Goal: Task Accomplishment & Management: Manage account settings

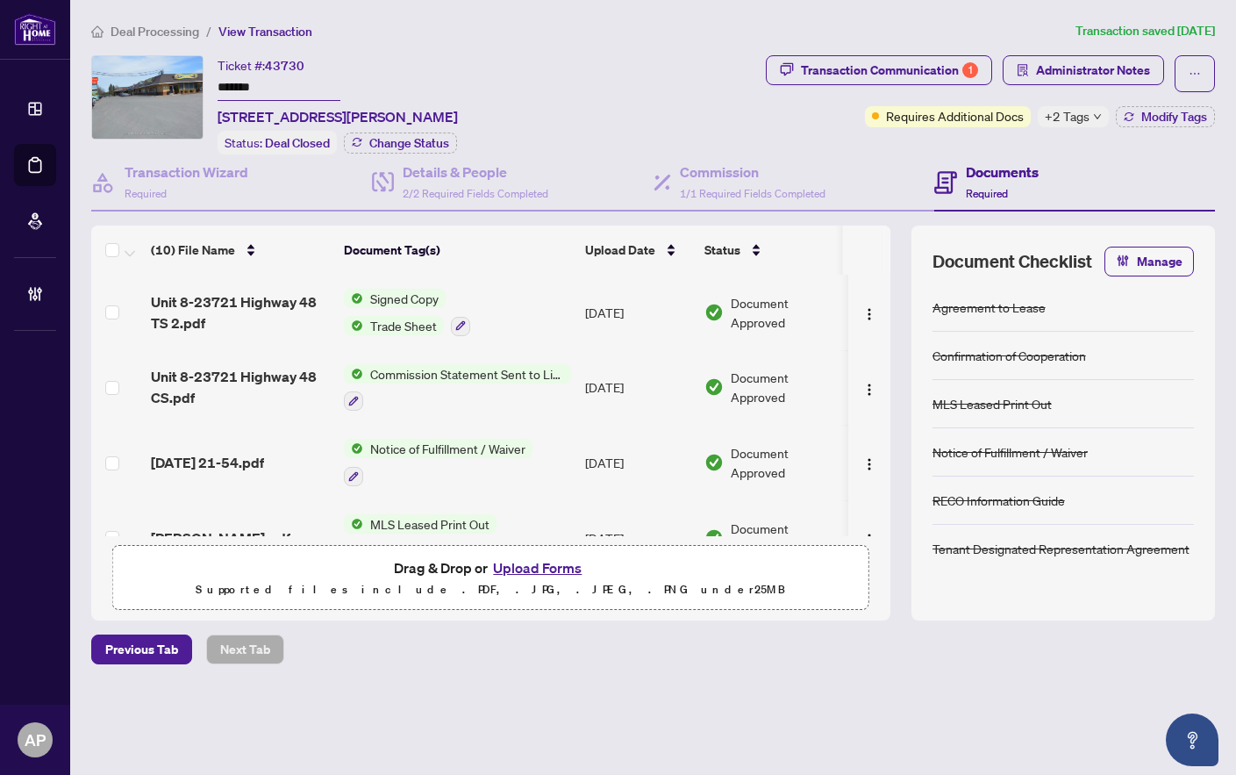
scroll to position [488, 0]
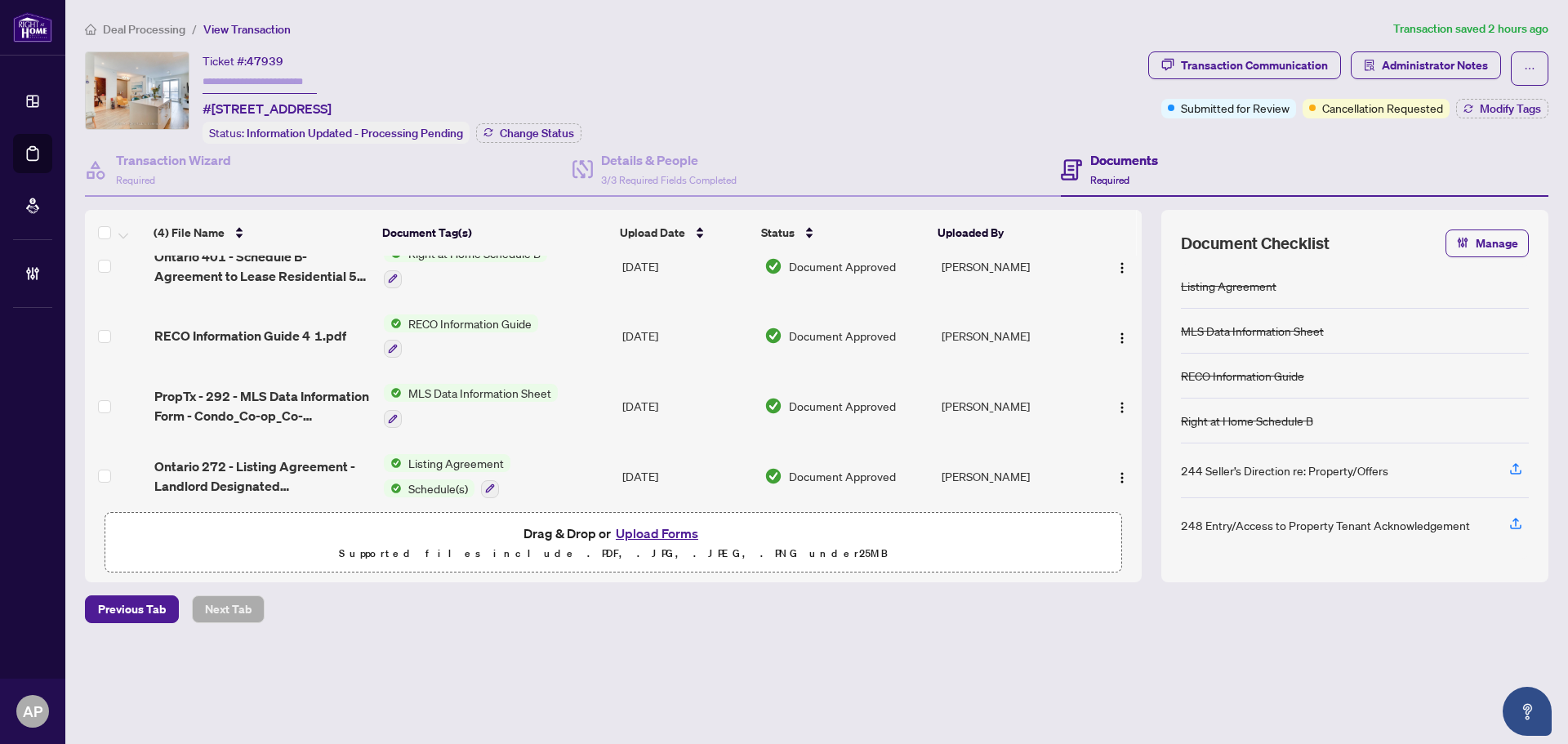
scroll to position [36, 0]
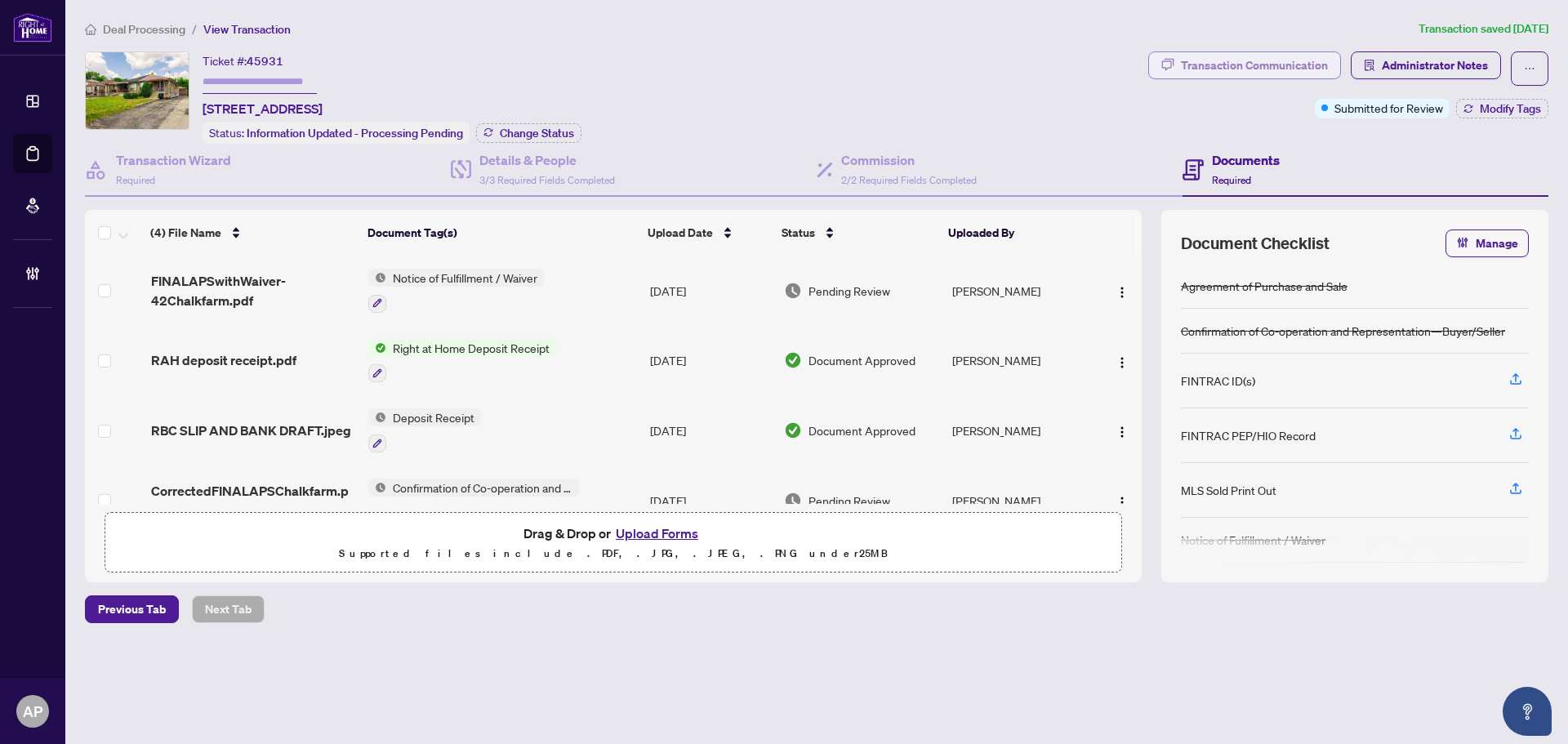
click at [1315, 63] on div "Transaction Communication" at bounding box center [1255, 65] width 147 height 26
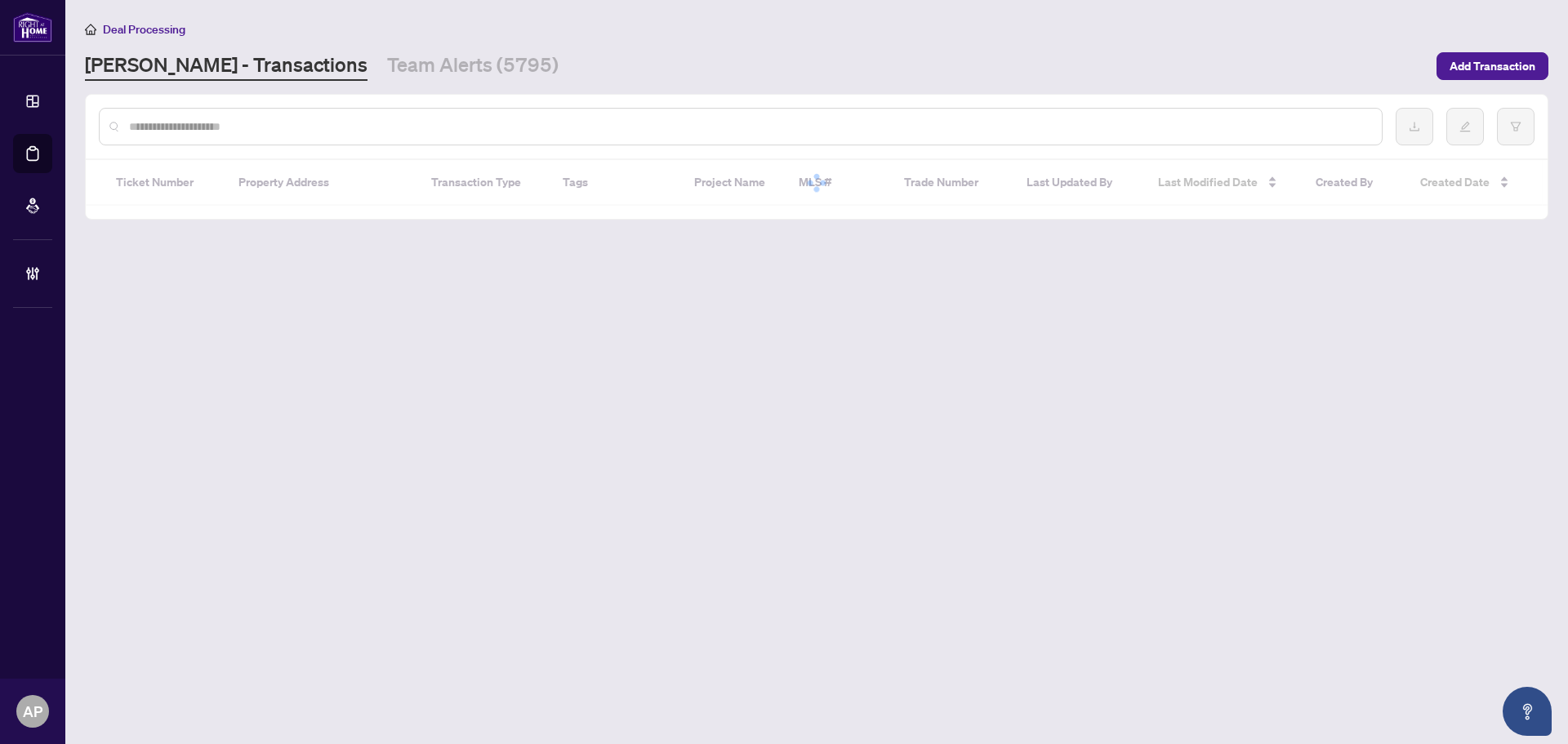
click at [208, 124] on input "text" at bounding box center [750, 126] width 1240 height 18
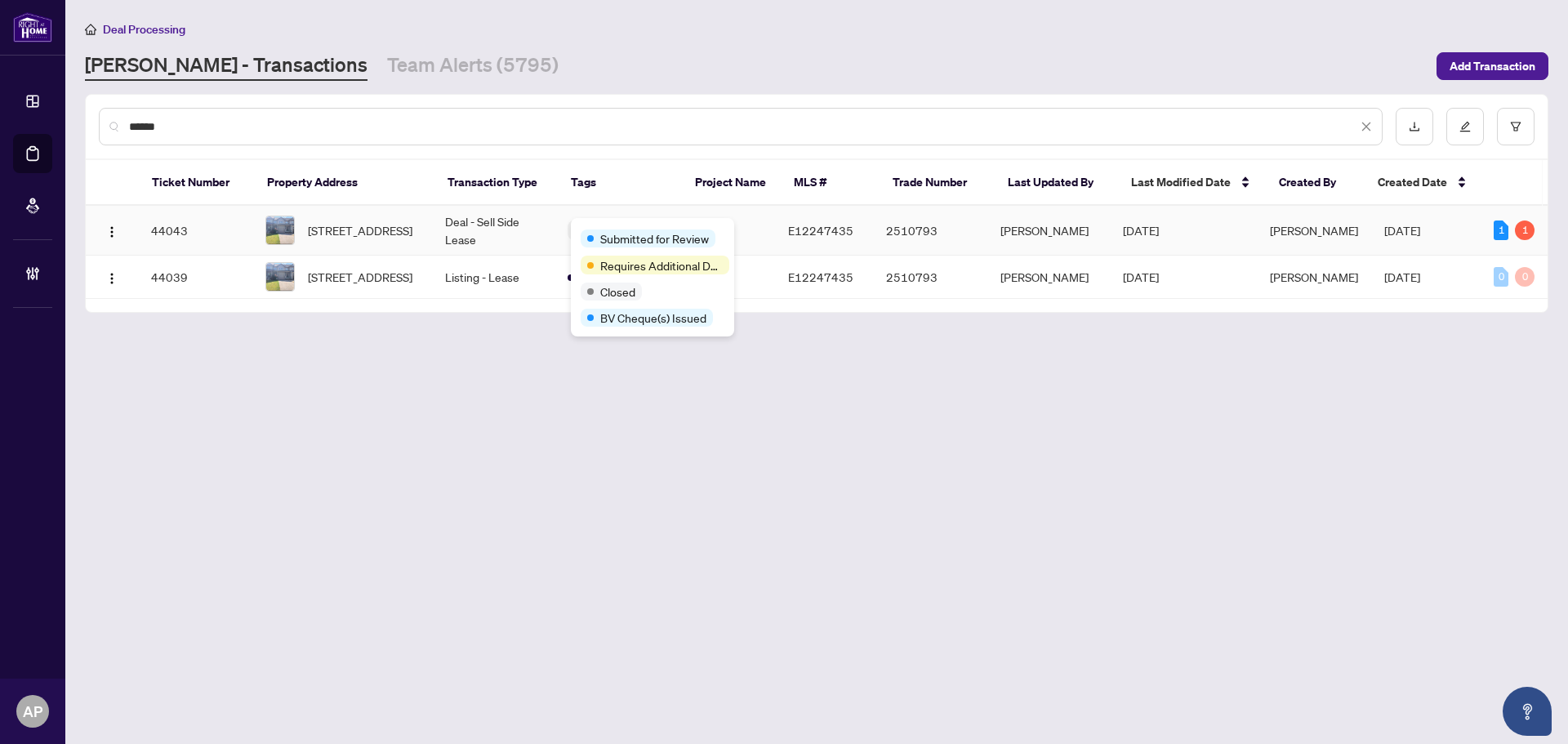
type input "******"
click at [543, 234] on td "Deal - Sell Side Lease" at bounding box center [493, 231] width 123 height 50
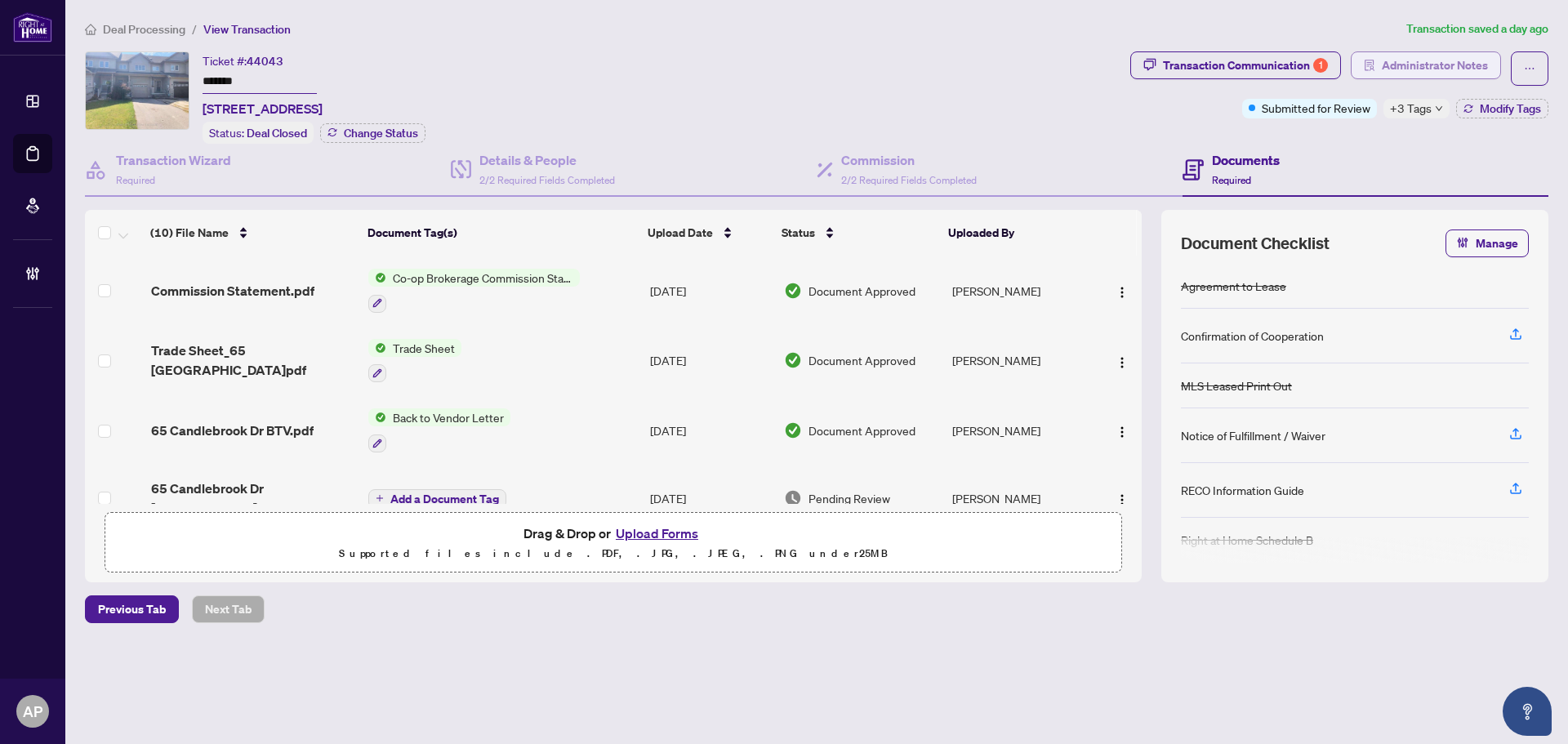
click at [1381, 75] on button "Administrator Notes" at bounding box center [1426, 65] width 150 height 28
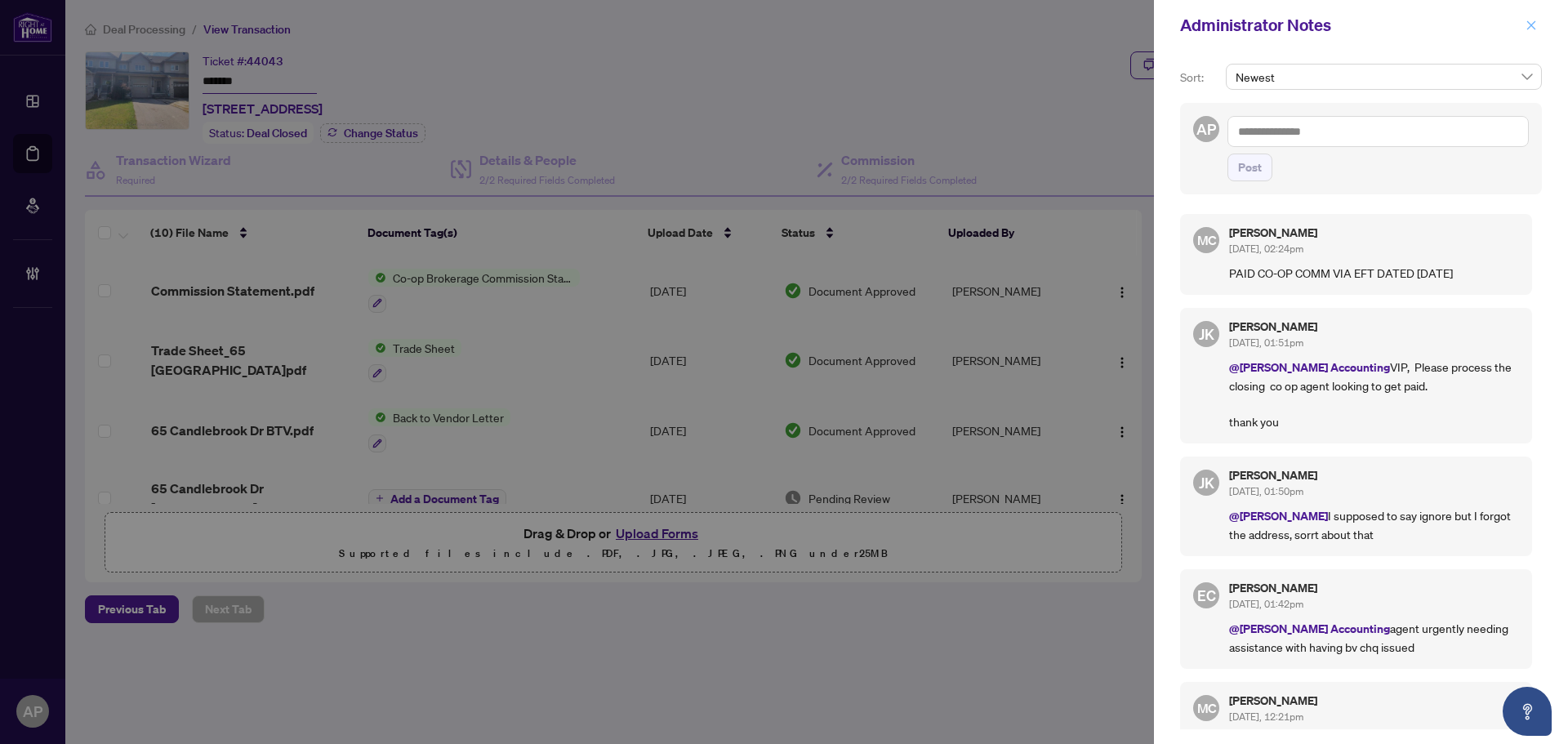
click at [1532, 28] on icon "close" at bounding box center [1532, 25] width 11 height 11
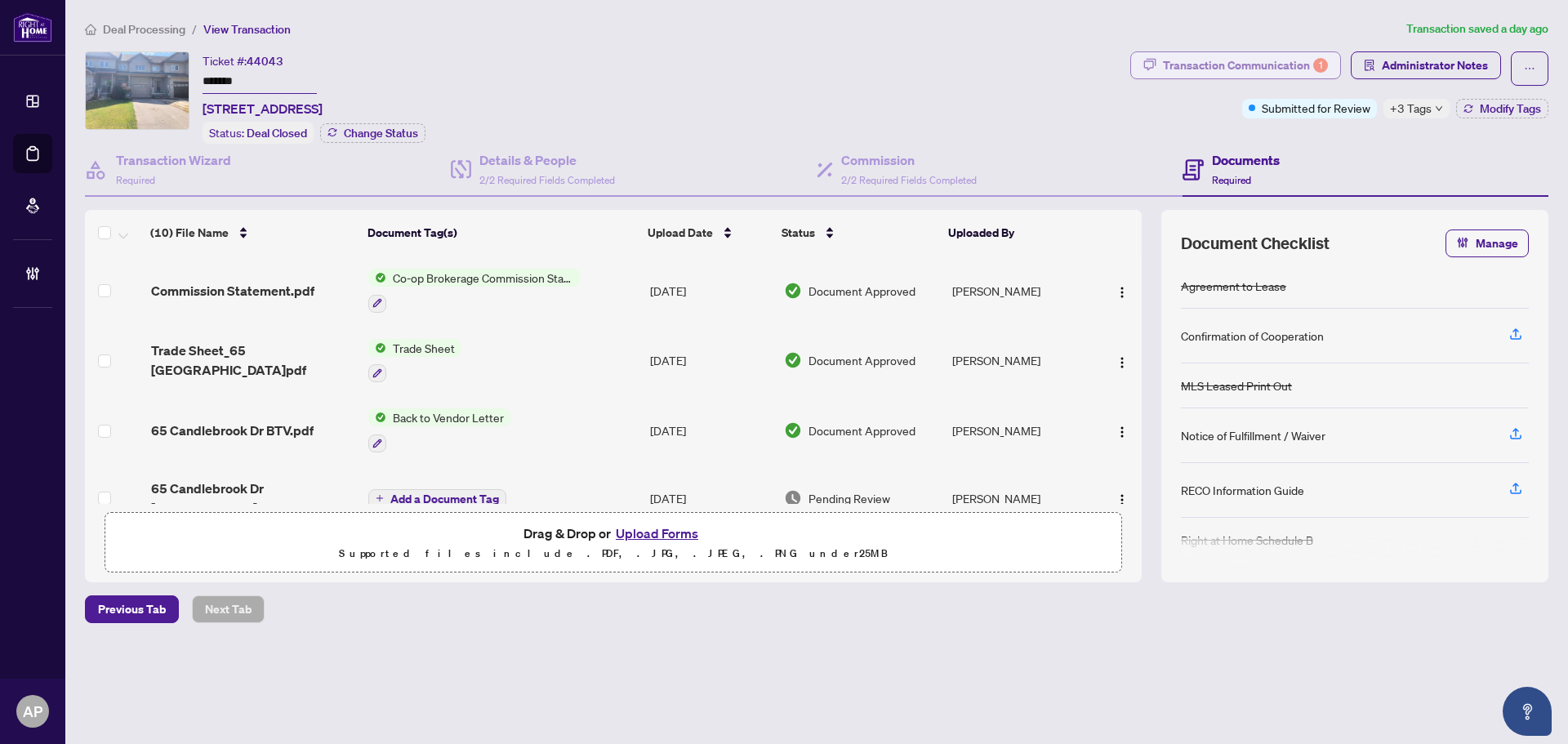
click at [1262, 70] on div "Transaction Communication 1" at bounding box center [1245, 65] width 165 height 26
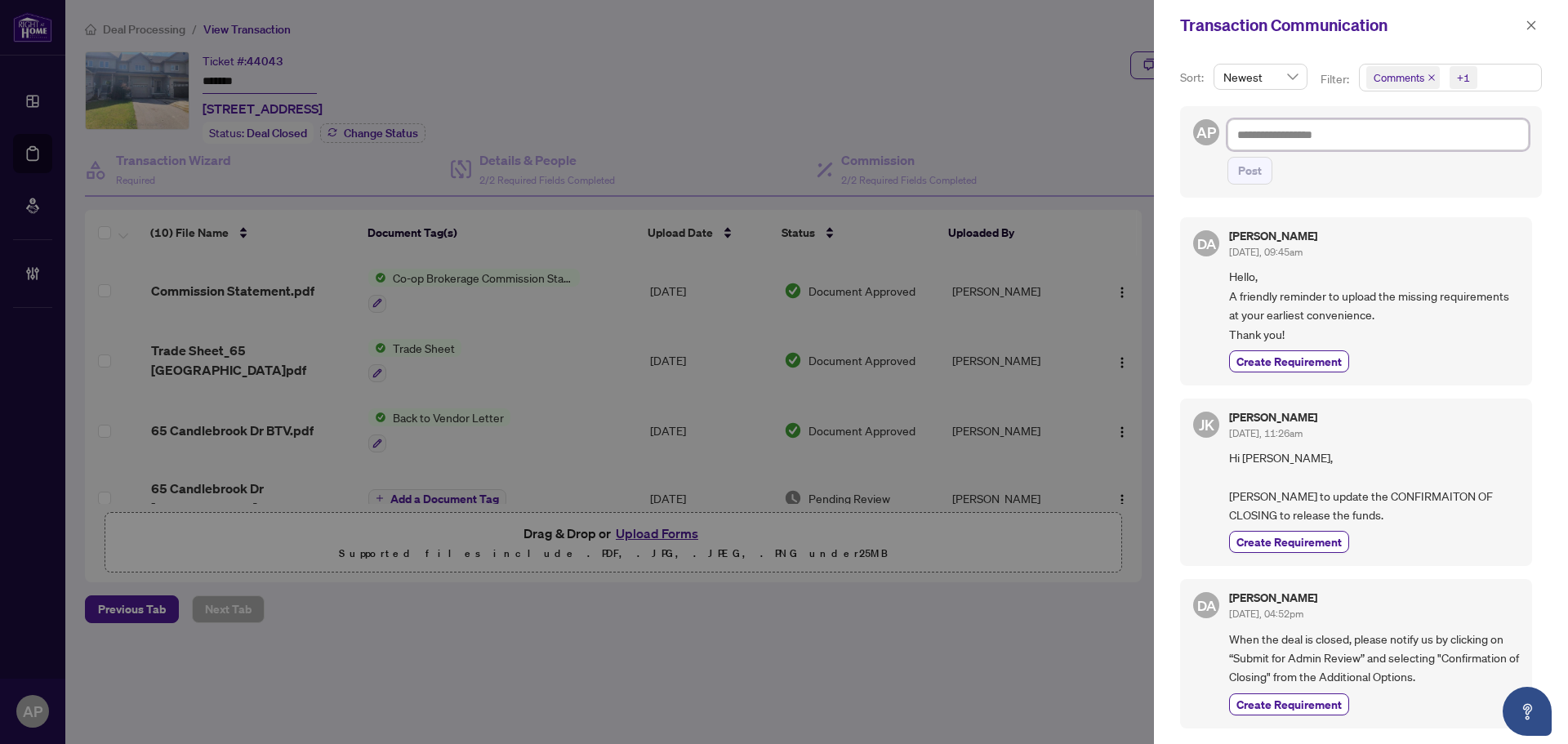
click at [1361, 135] on textarea at bounding box center [1379, 134] width 302 height 31
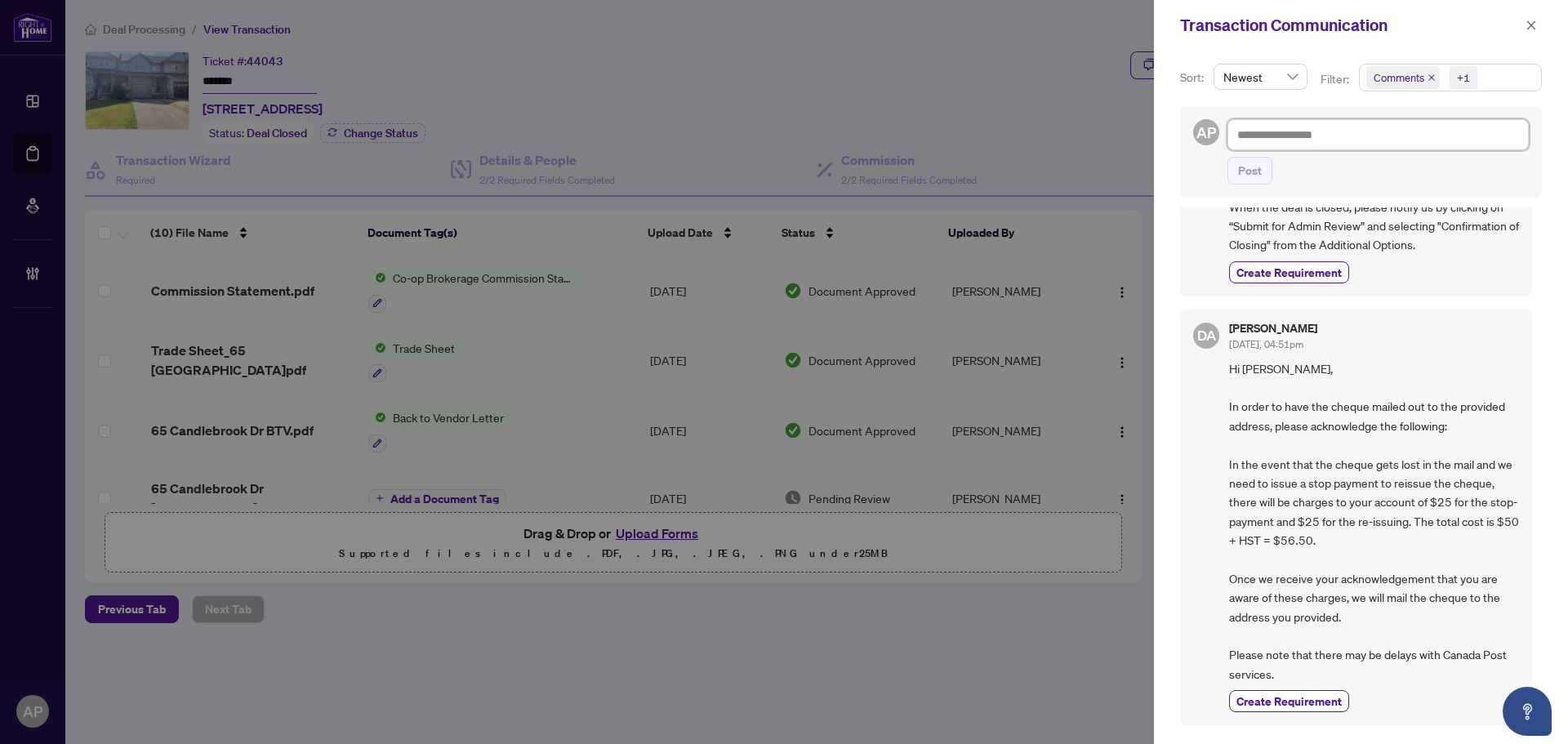
scroll to position [409, 0]
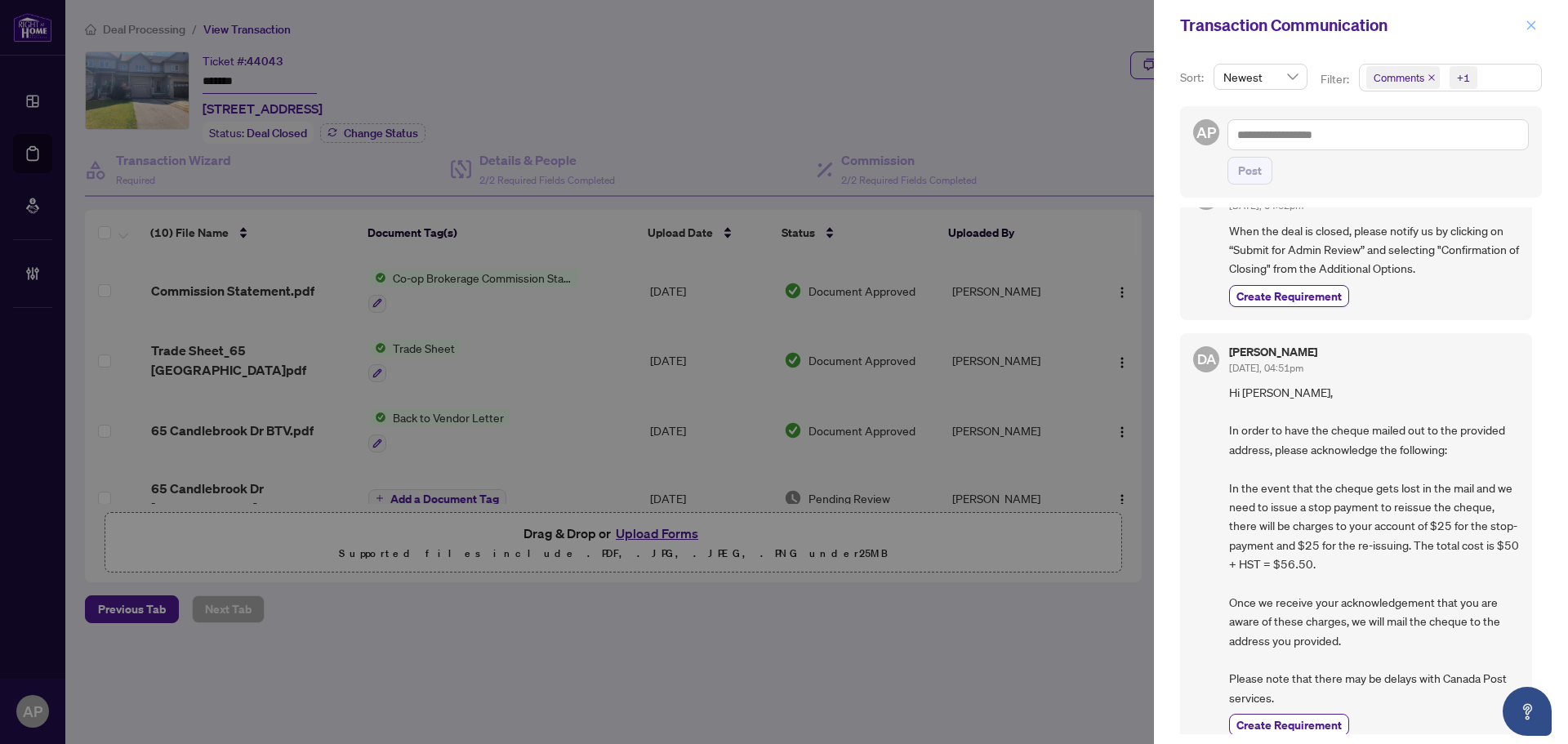
click at [1532, 30] on icon "close" at bounding box center [1532, 25] width 11 height 11
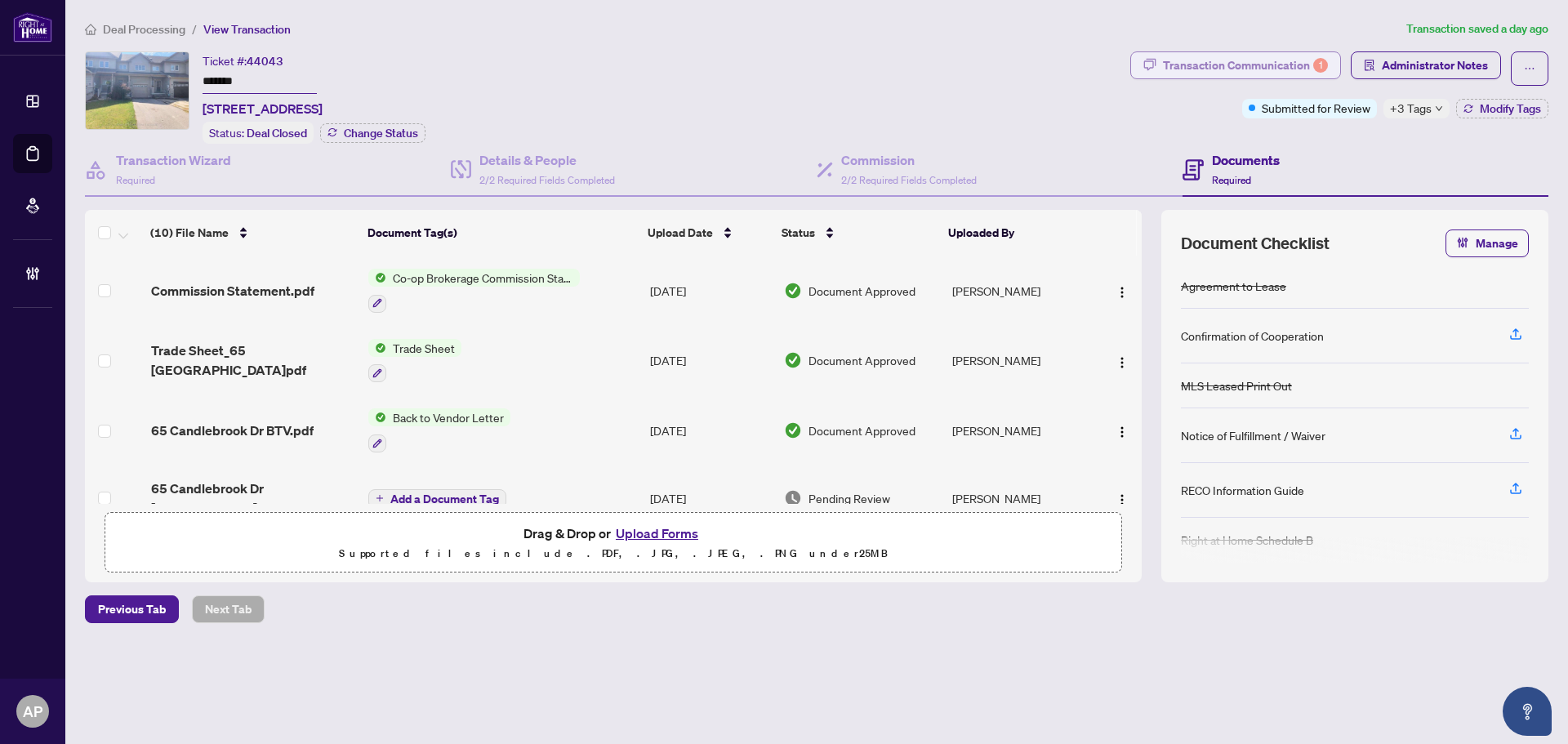
click at [1271, 61] on div "Transaction Communication 1" at bounding box center [1245, 65] width 165 height 26
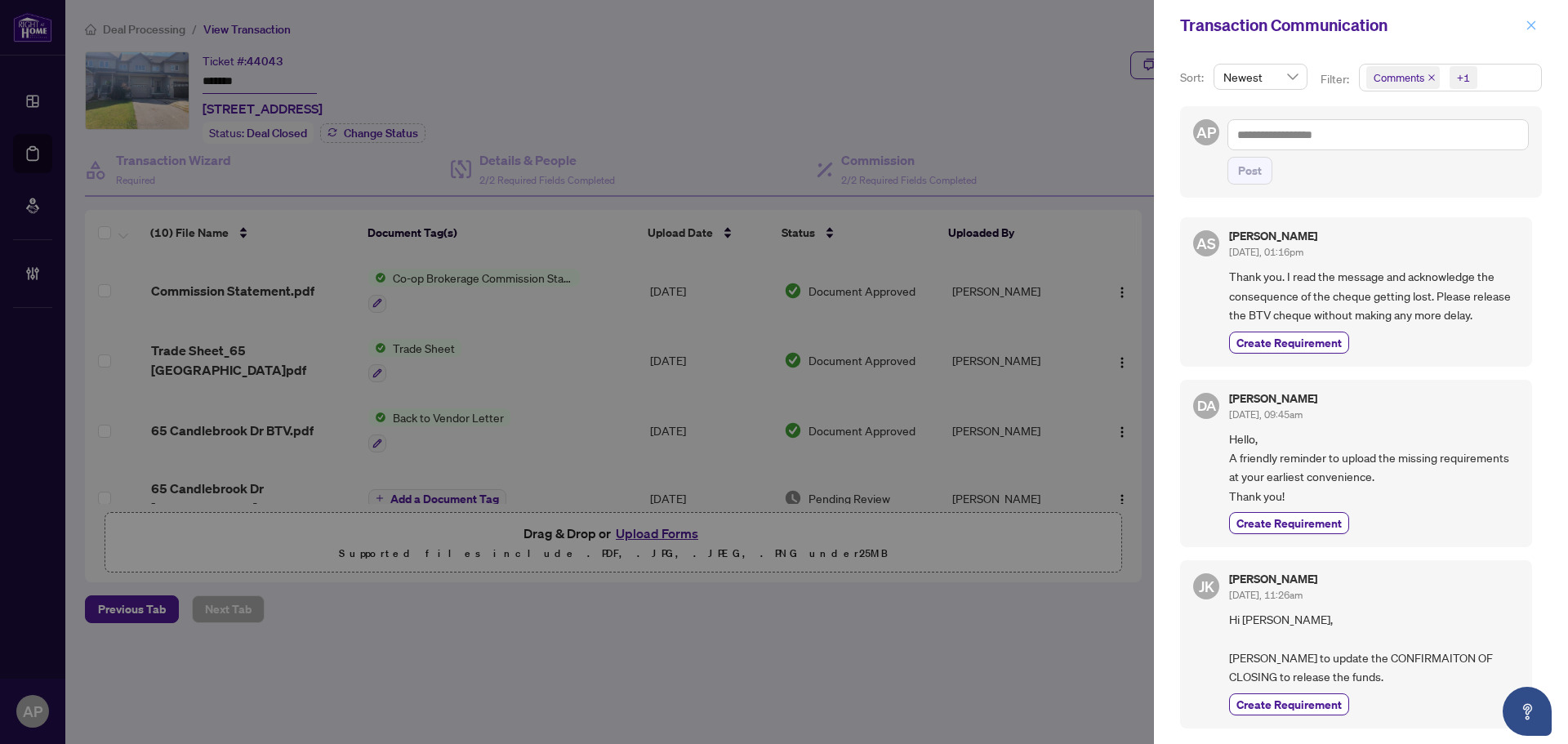
click at [1530, 28] on icon "close" at bounding box center [1533, 25] width 9 height 9
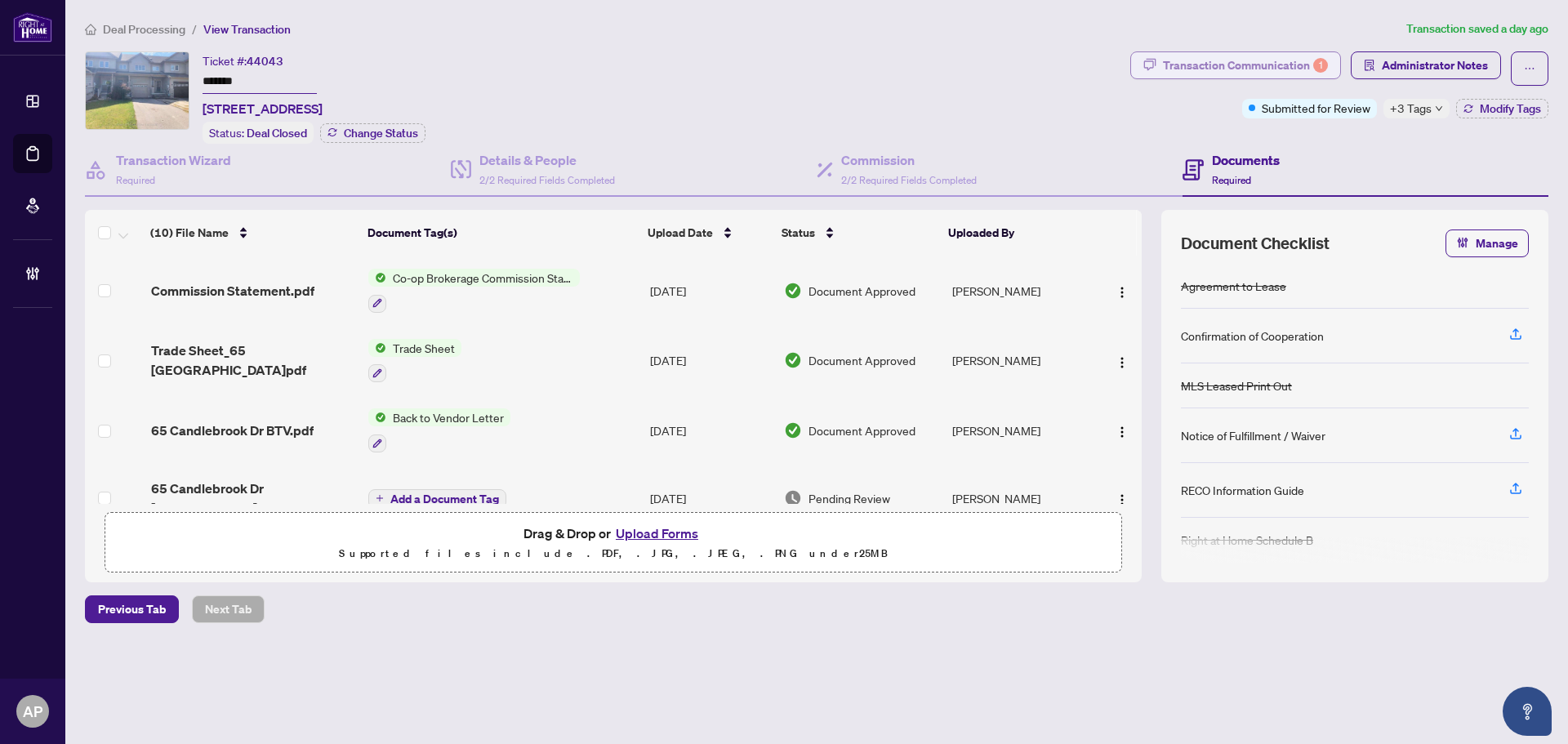
click at [1186, 62] on div "Transaction Communication 1" at bounding box center [1245, 65] width 165 height 26
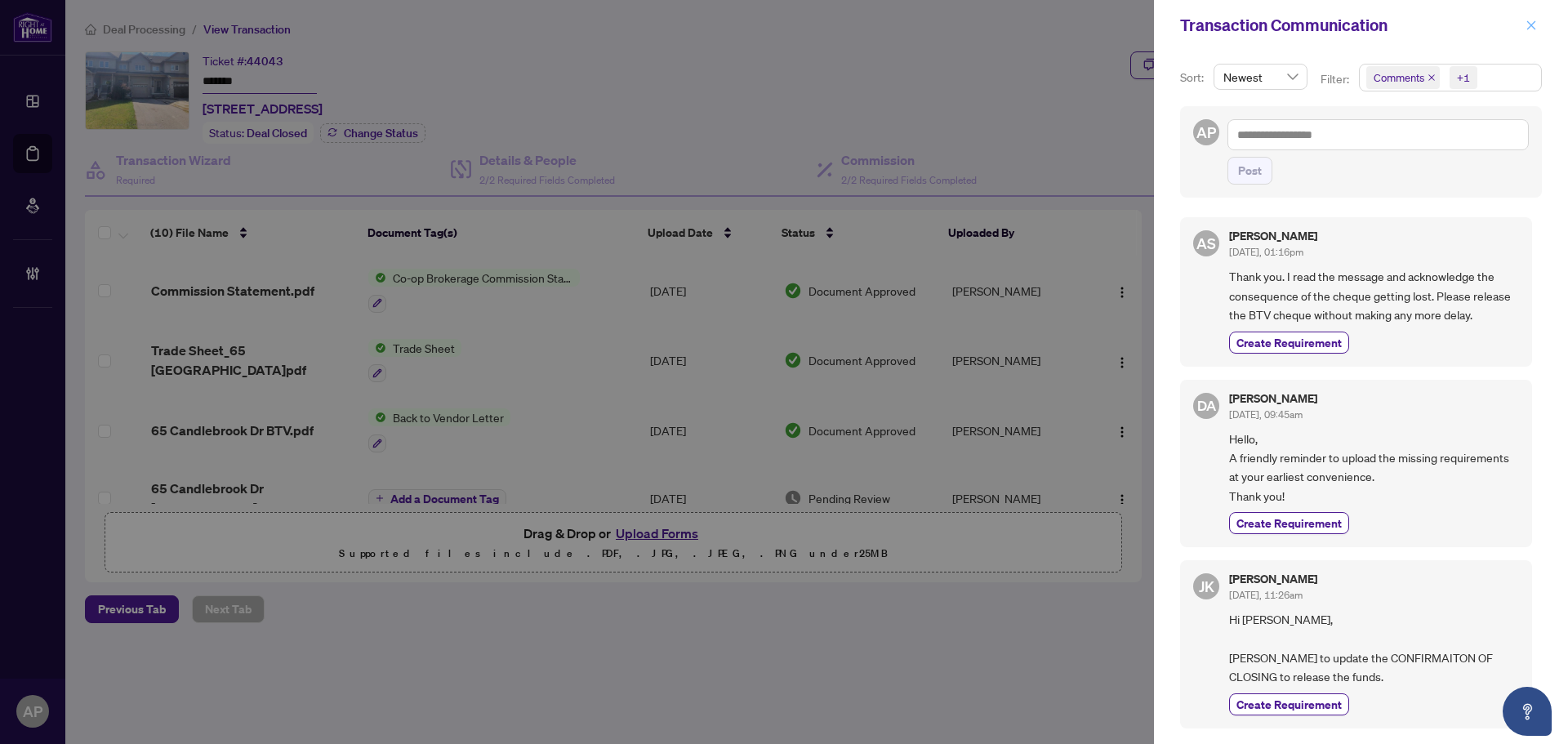
click at [1529, 25] on icon "close" at bounding box center [1532, 25] width 11 height 11
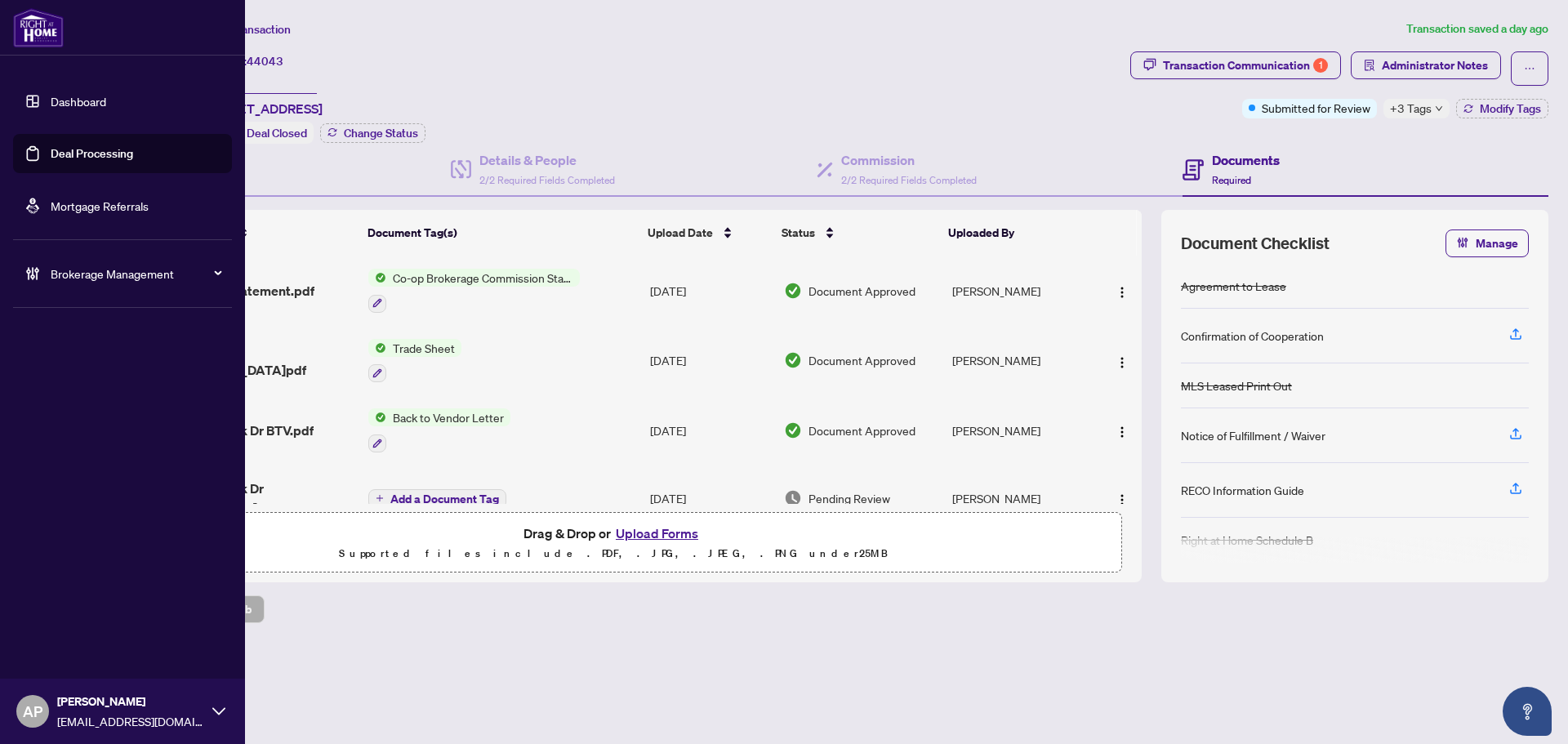
click at [50, 156] on link "Deal Processing" at bounding box center [91, 154] width 83 height 15
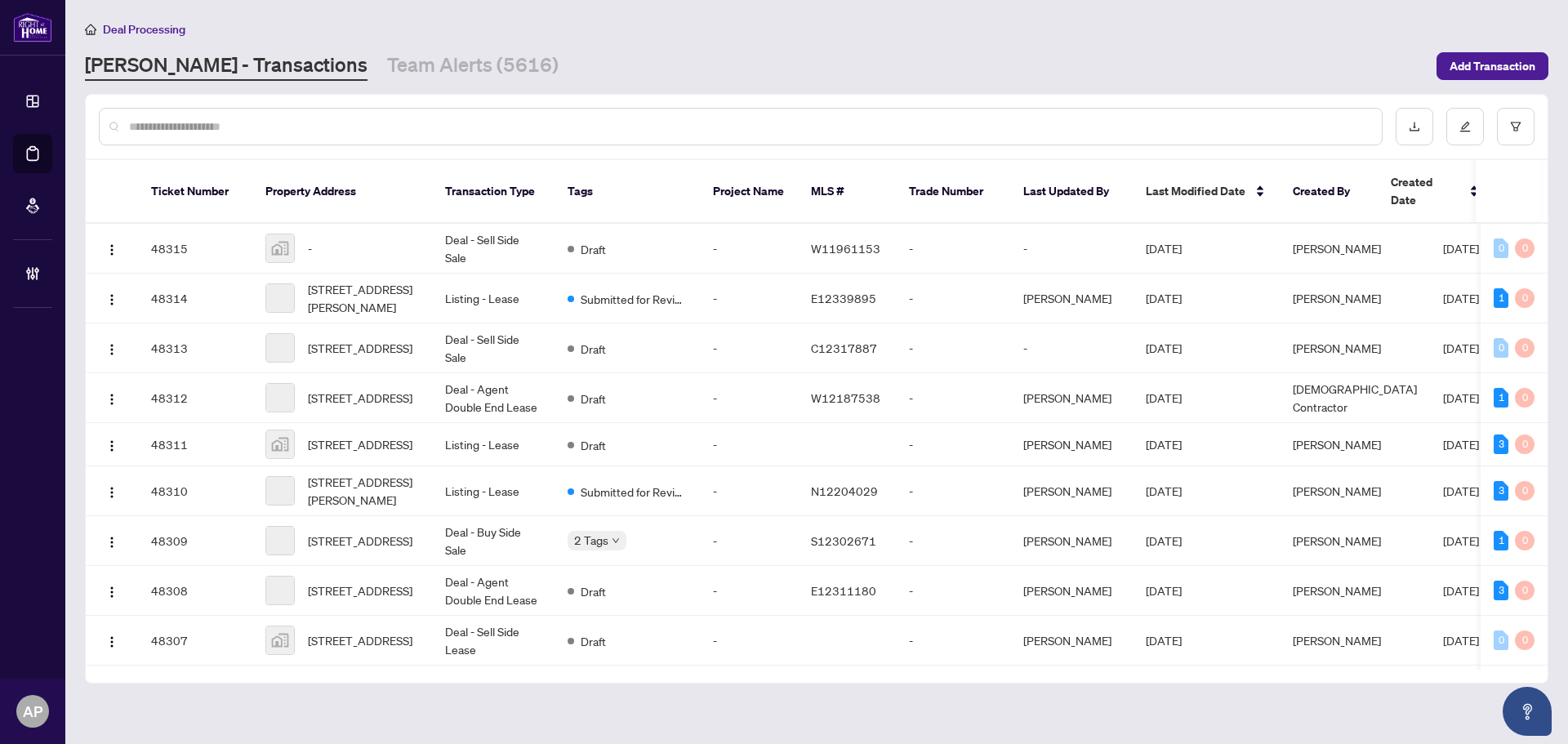
click at [362, 134] on input "text" at bounding box center [750, 126] width 1240 height 18
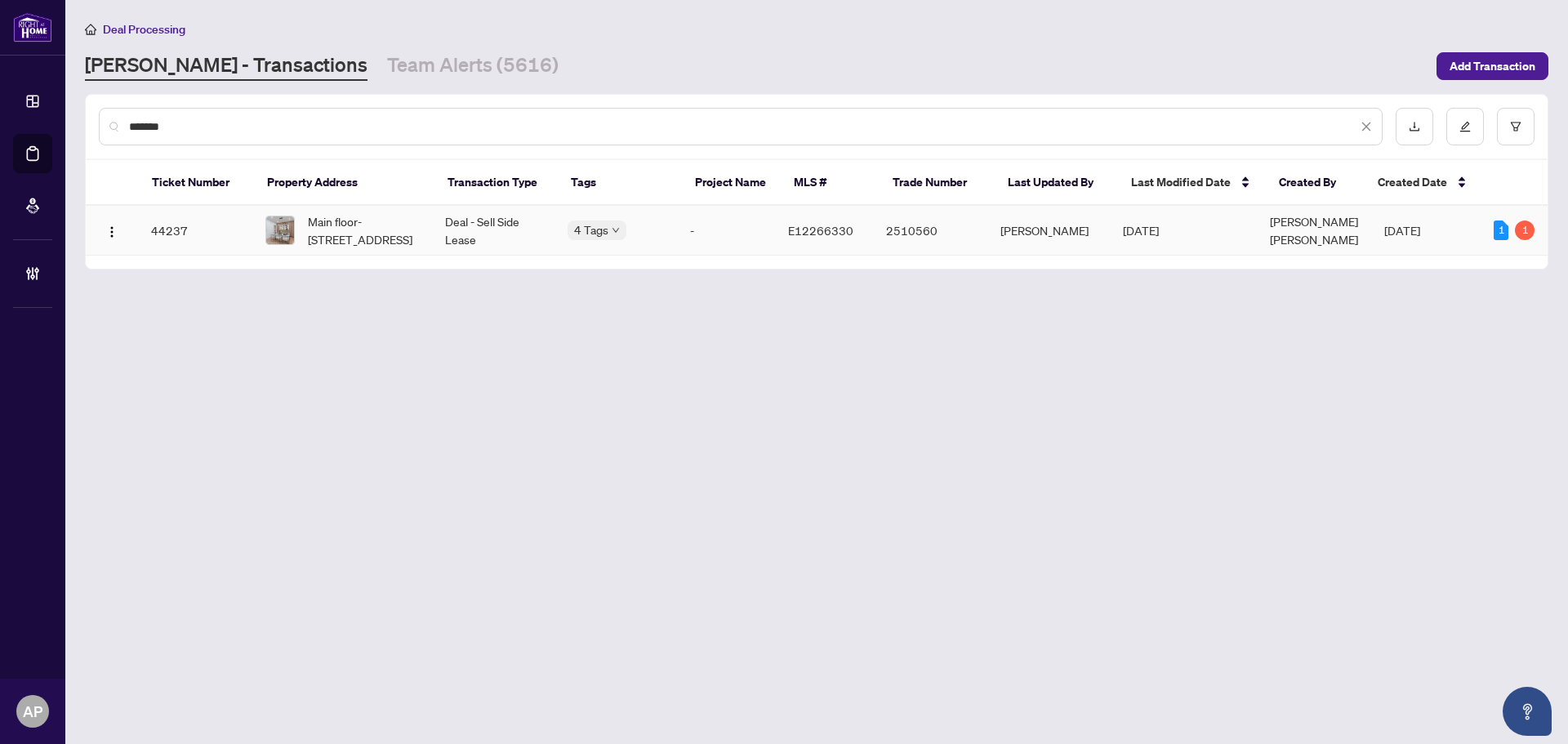
type input "*******"
click at [424, 230] on td "Main floor-157 Woodycrest Ave, Toronto, Ontario M4J 3B8, Canada" at bounding box center [342, 231] width 180 height 50
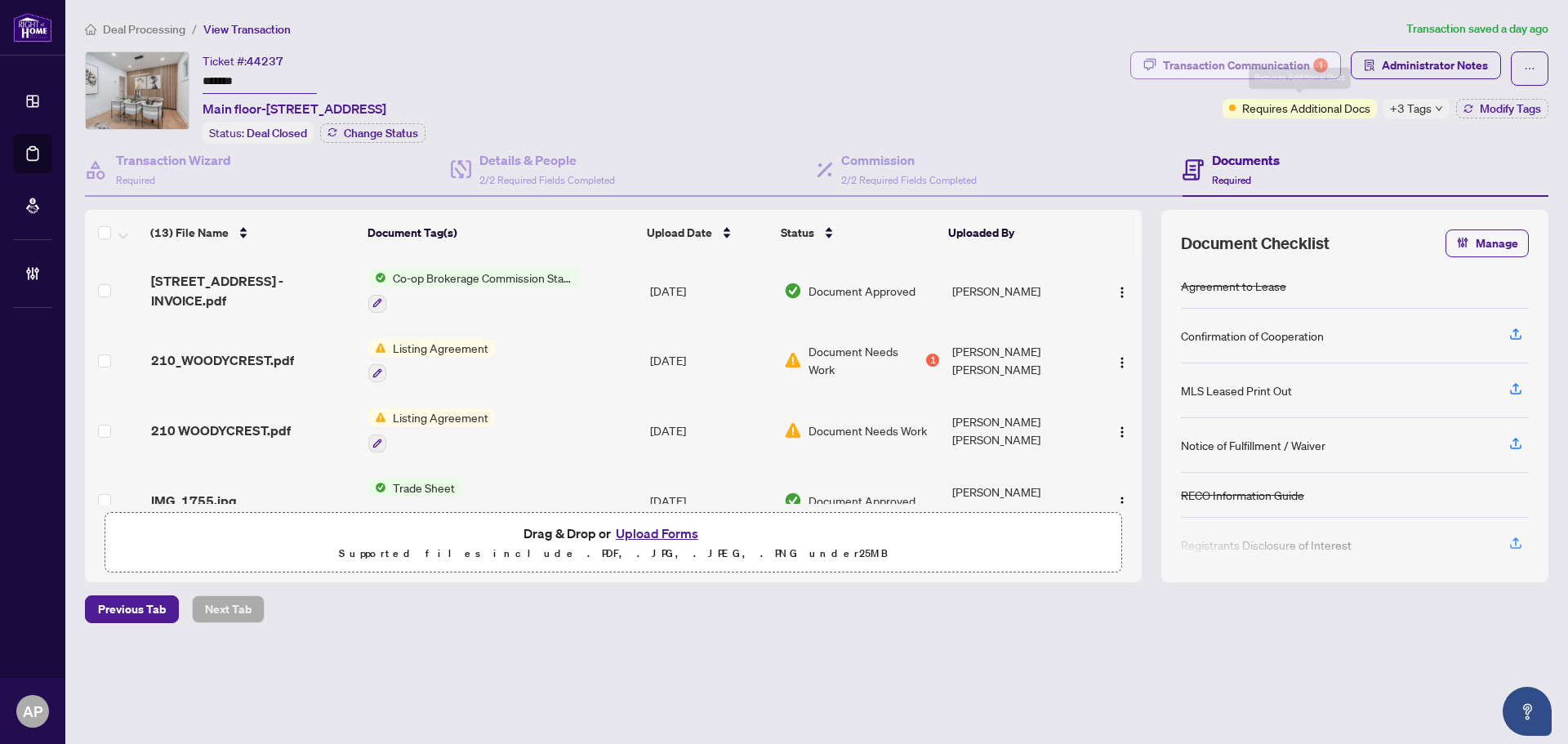
click at [1199, 66] on div "Transaction Communication 1" at bounding box center [1245, 65] width 165 height 26
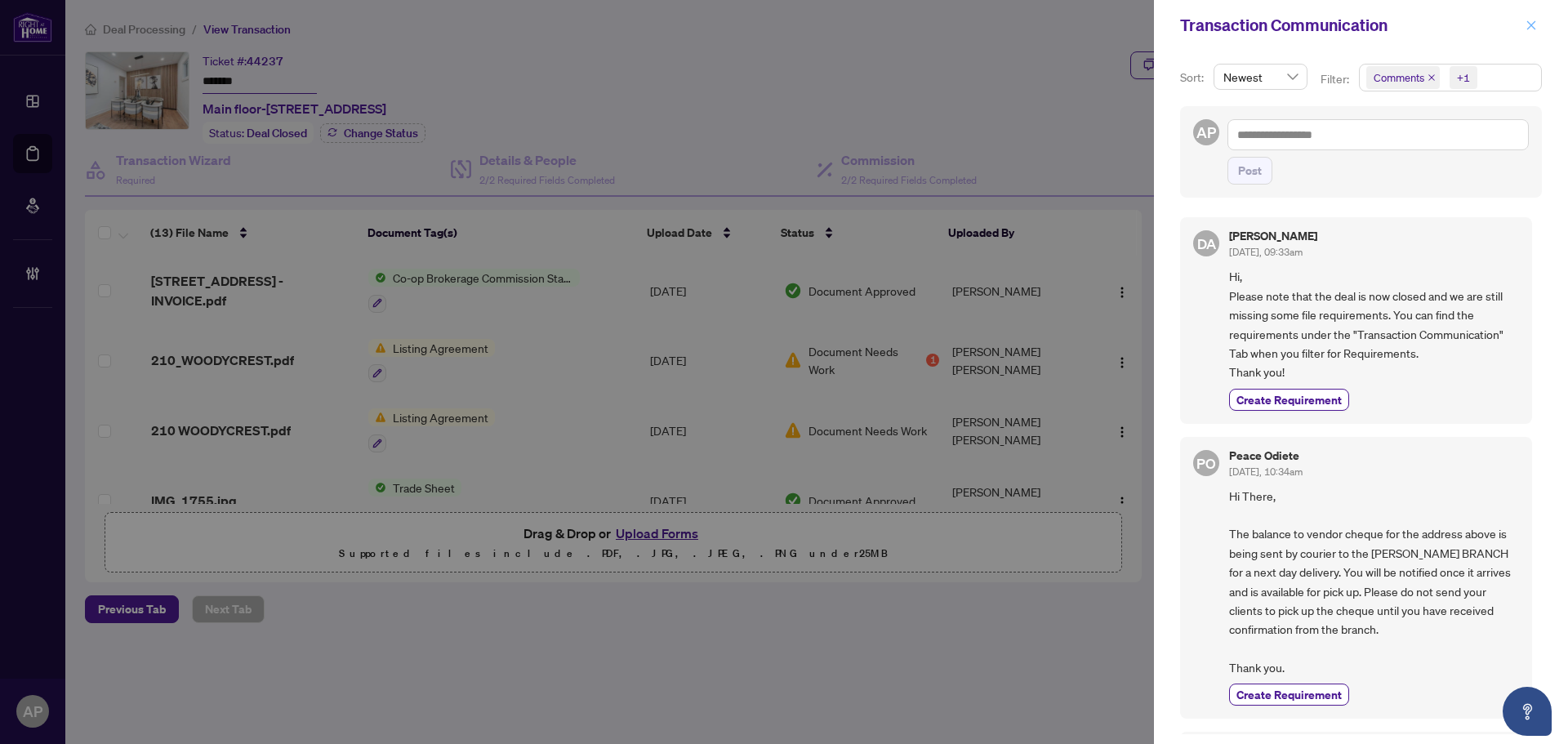
click at [1531, 30] on icon "close" at bounding box center [1532, 25] width 11 height 11
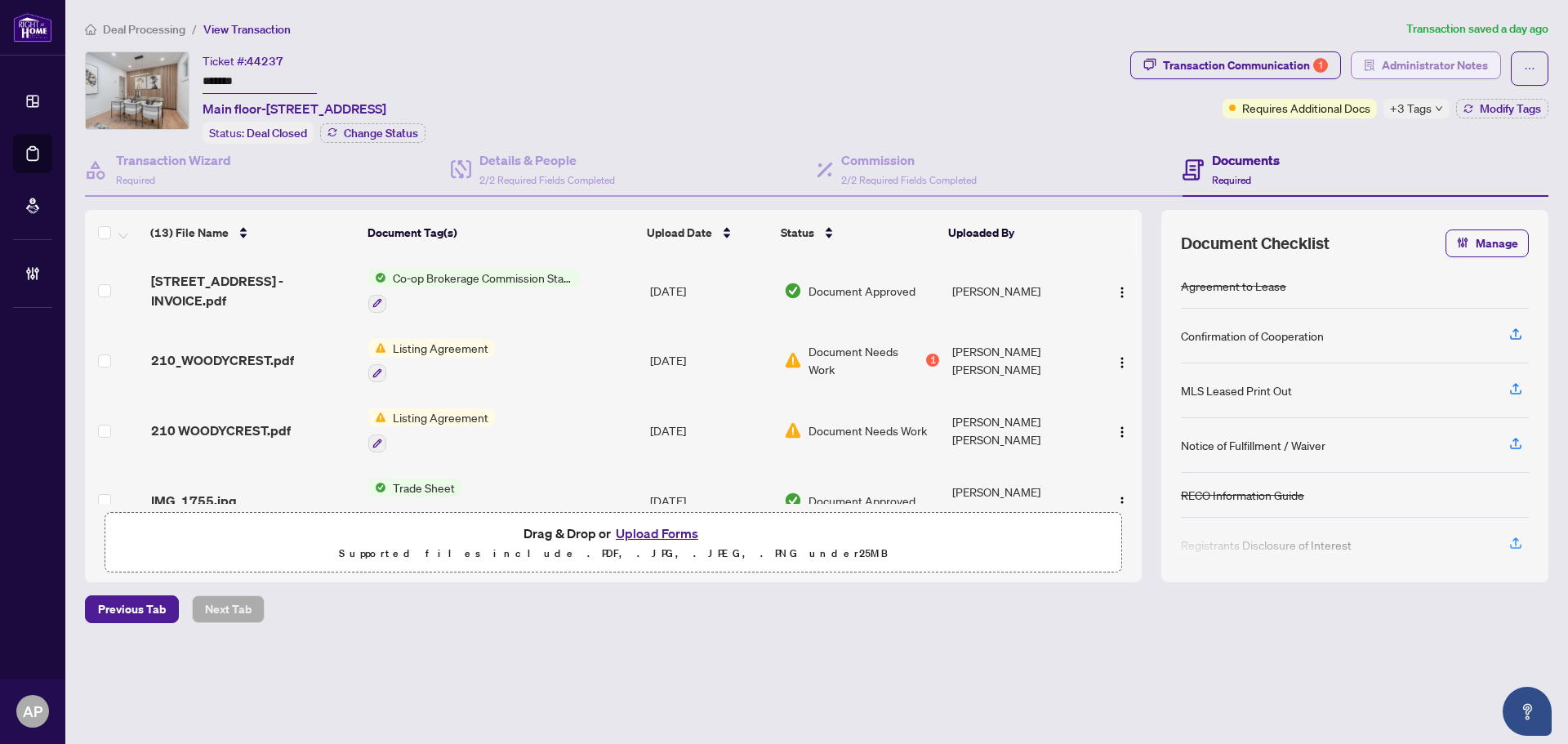
click at [1424, 62] on span "Administrator Notes" at bounding box center [1435, 65] width 106 height 26
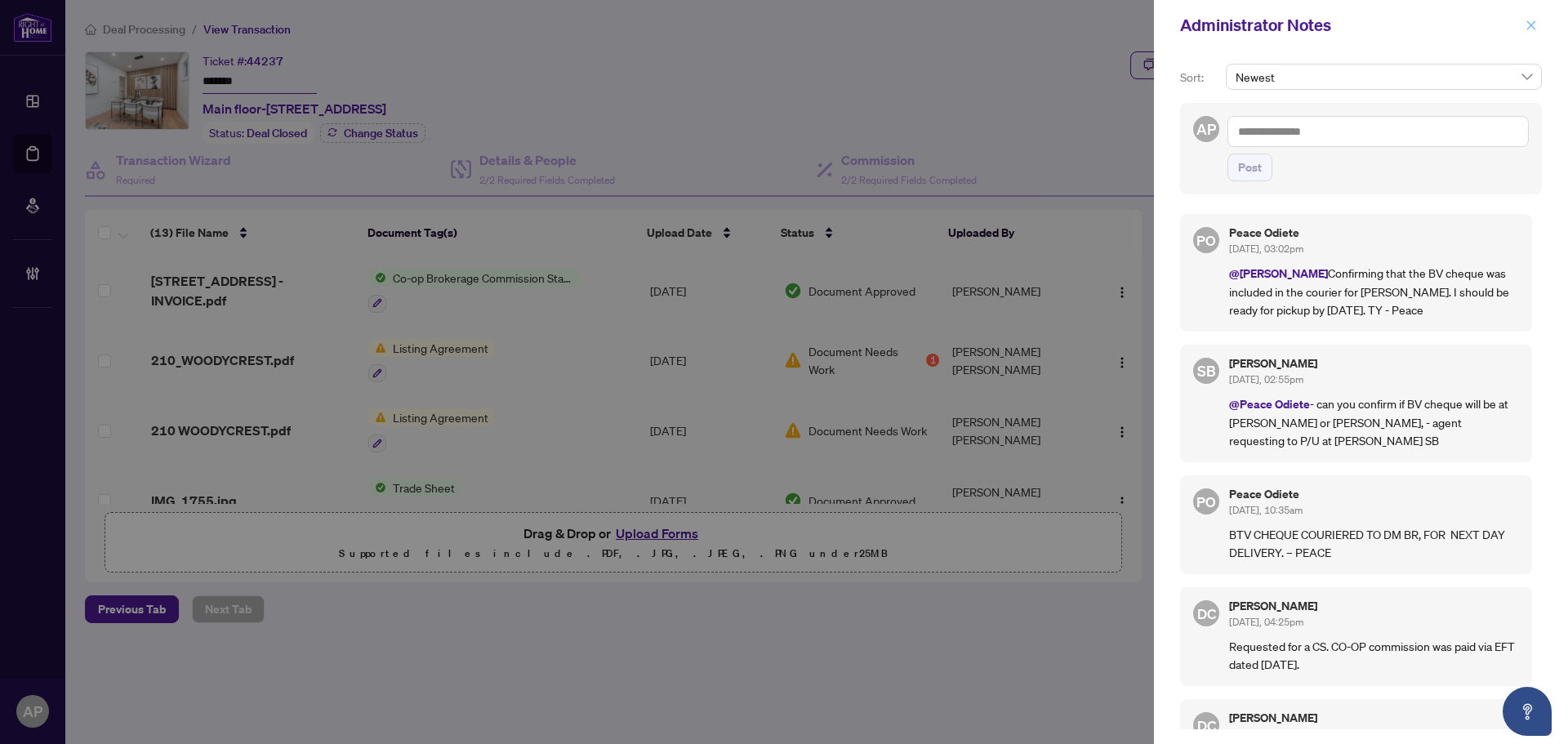
click at [1539, 22] on button "button" at bounding box center [1531, 25] width 21 height 20
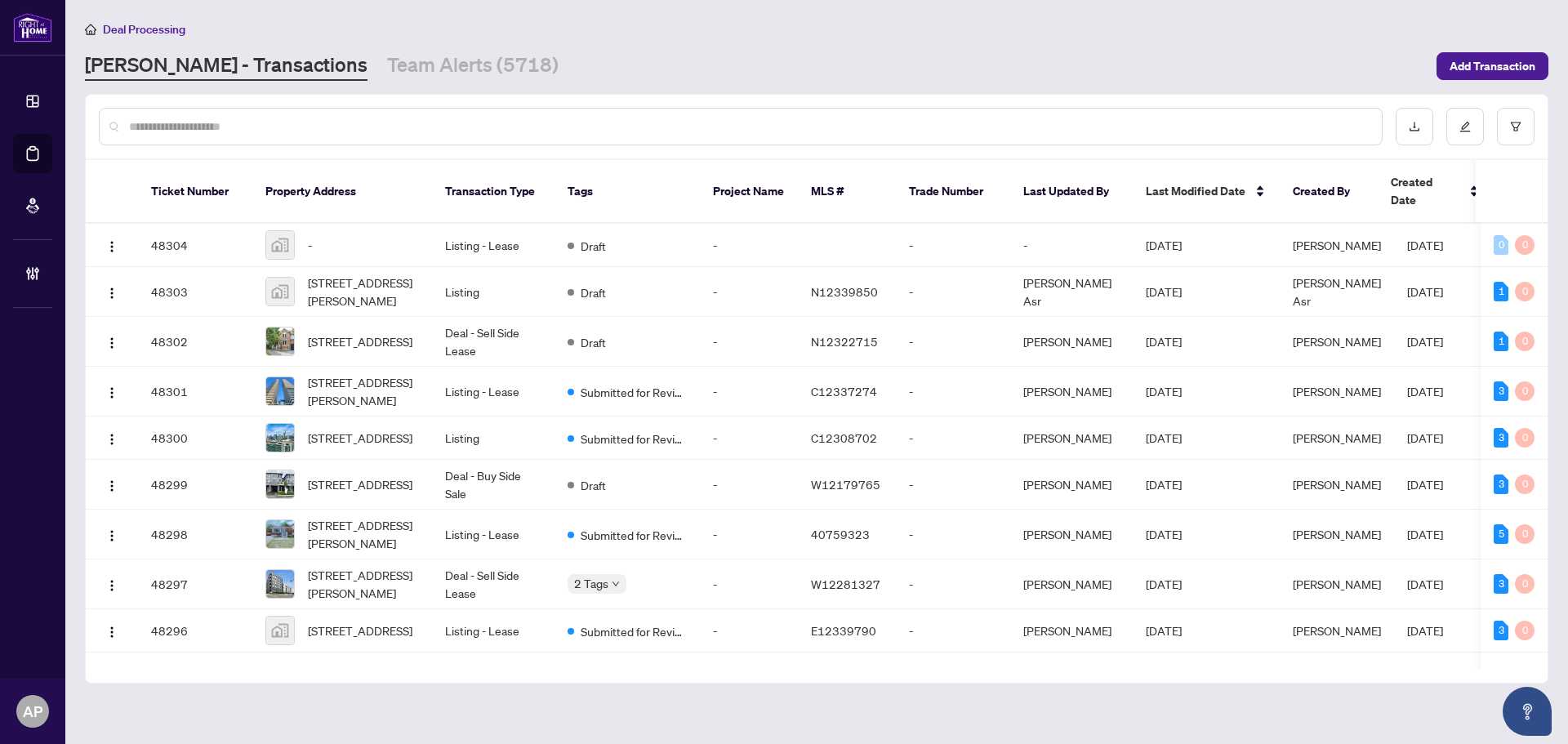
click at [301, 131] on input "text" at bounding box center [750, 126] width 1240 height 18
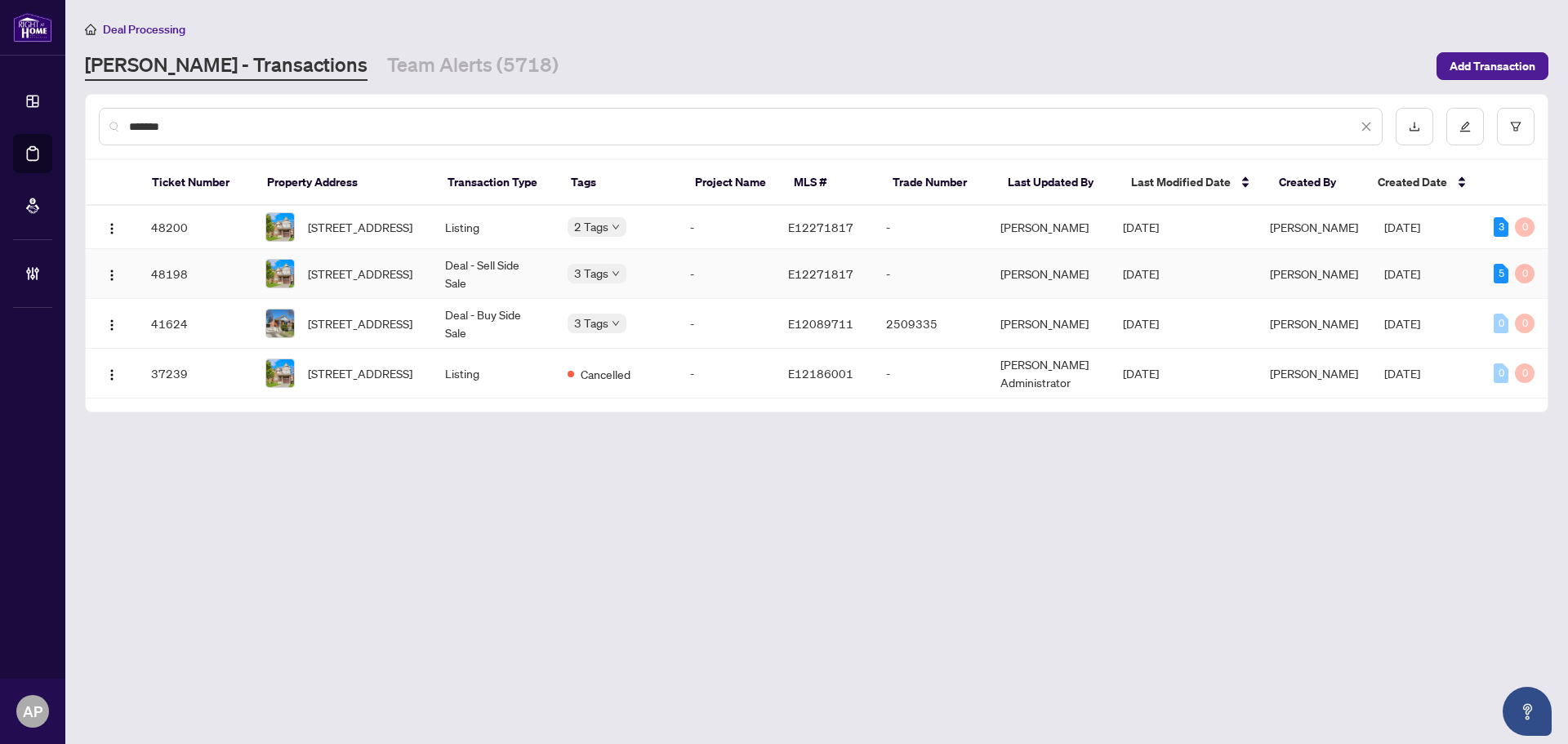
type input "*******"
click at [480, 274] on td "Deal - Sell Side Sale" at bounding box center [493, 275] width 123 height 50
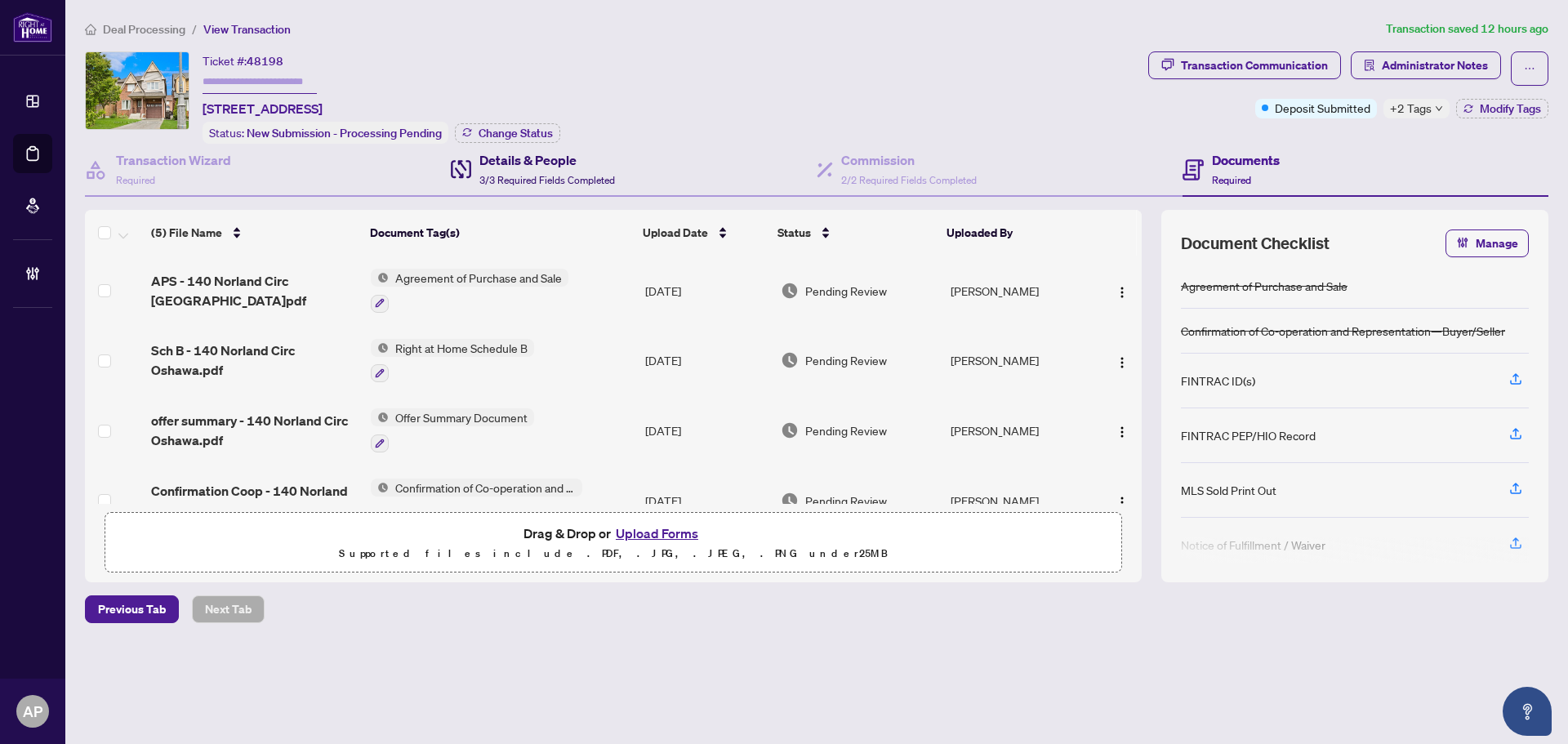
click at [562, 170] on div "Details & People 3/3 Required Fields Completed" at bounding box center [547, 169] width 136 height 38
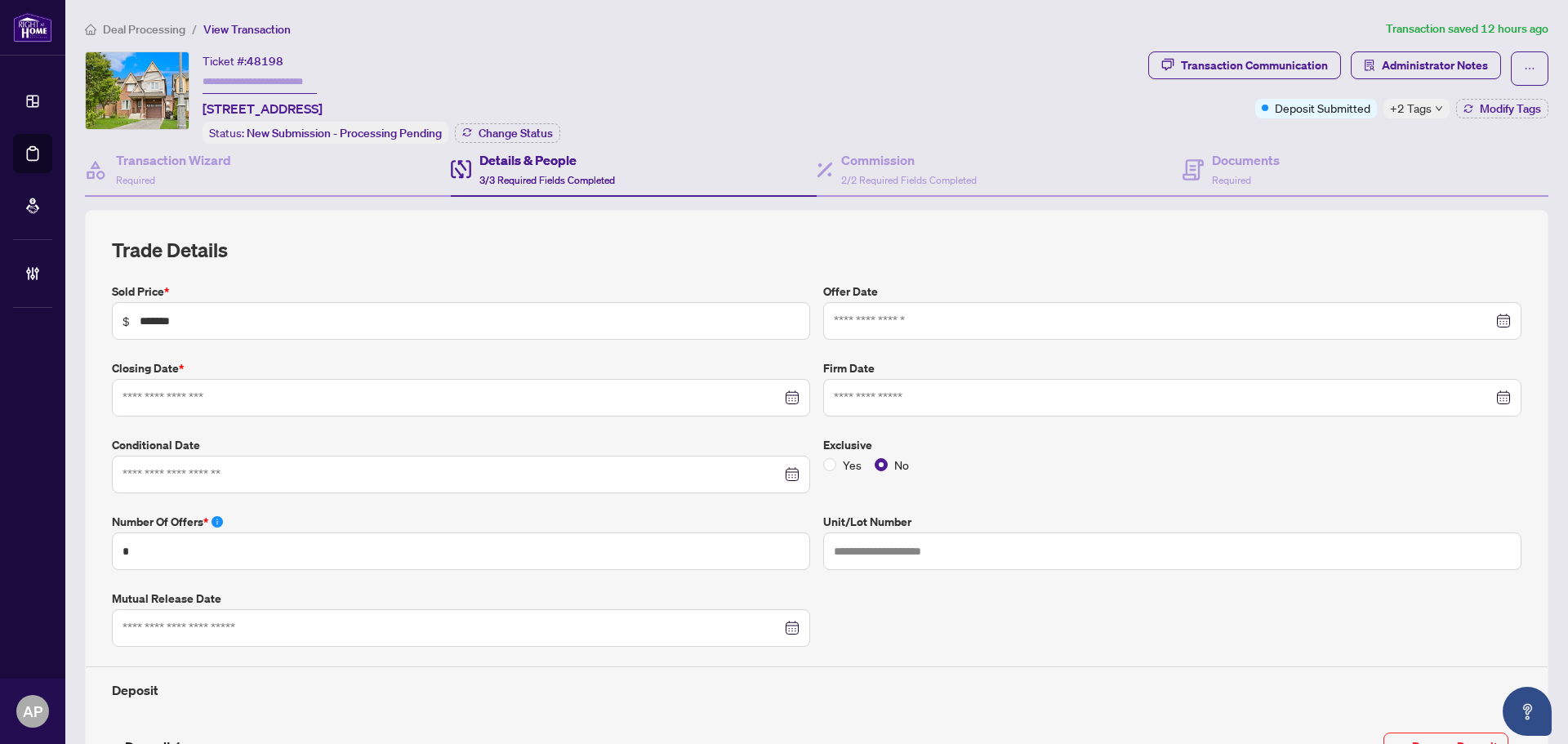
type input "**********"
click at [942, 176] on span "2/2 Required Fields Completed" at bounding box center [910, 180] width 136 height 12
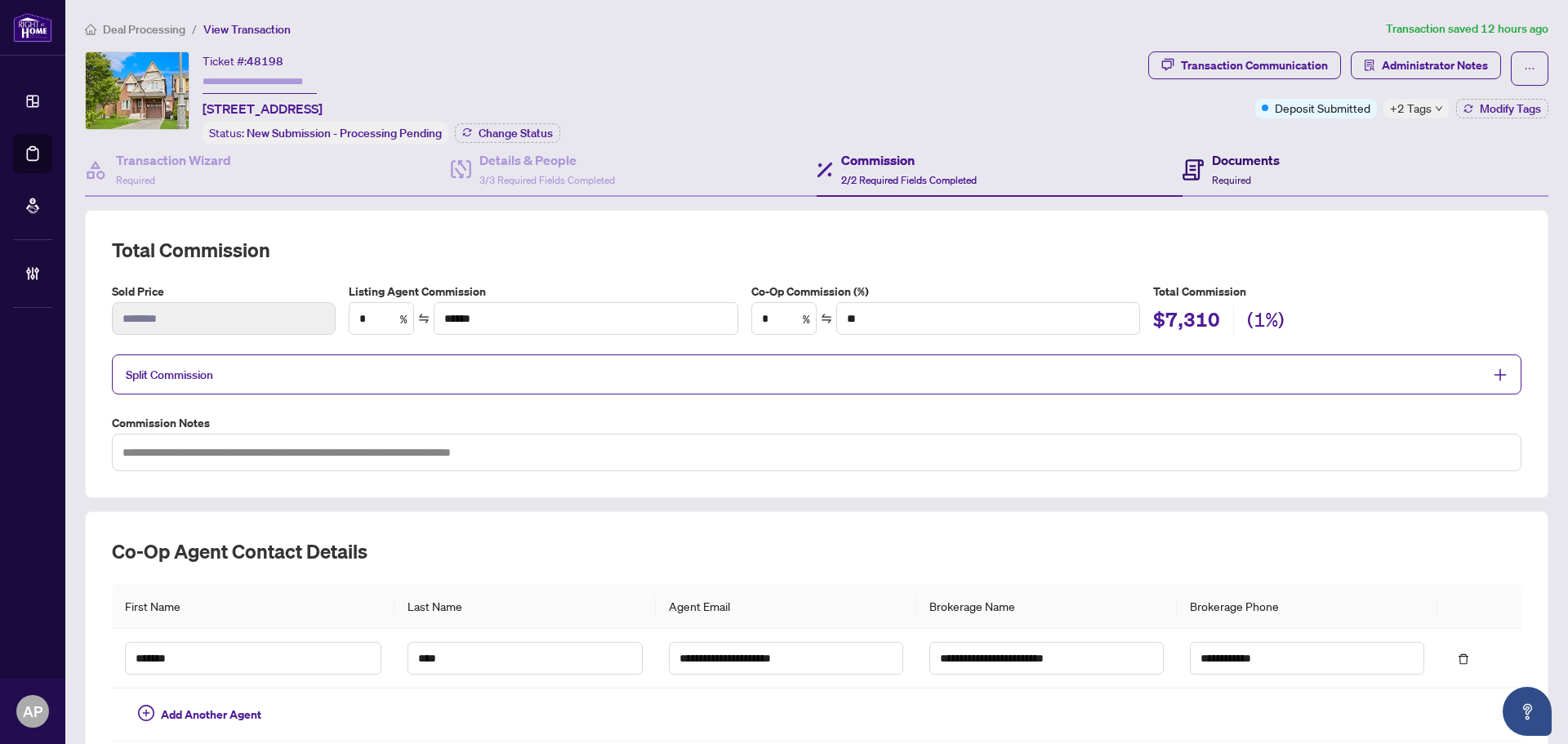
click at [1255, 163] on h4 "Documents" at bounding box center [1246, 159] width 68 height 20
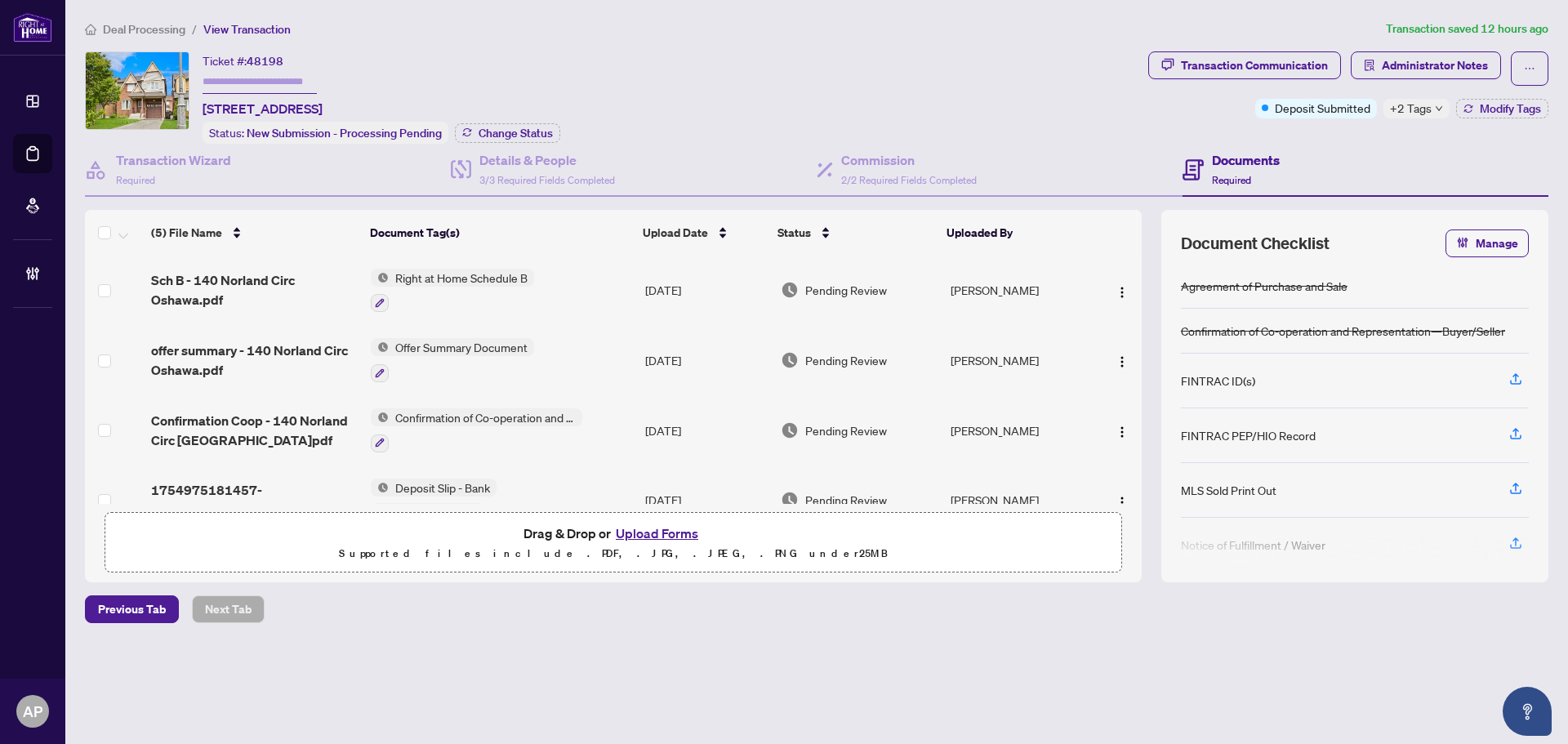
scroll to position [105, 0]
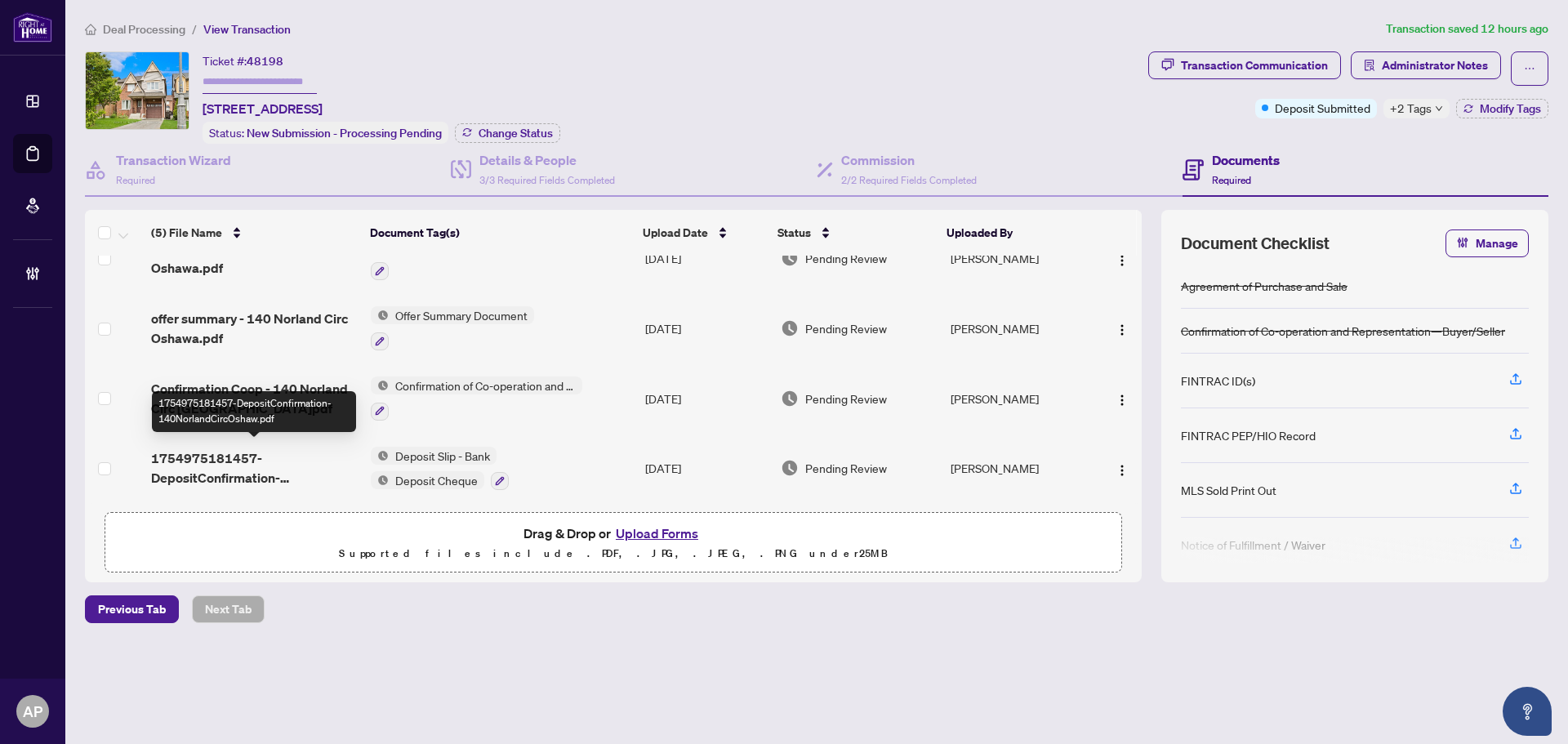
click at [345, 463] on span "1754975181457-DepositConfirmation-140NorlandCircOshaw.pdf" at bounding box center [254, 468] width 207 height 39
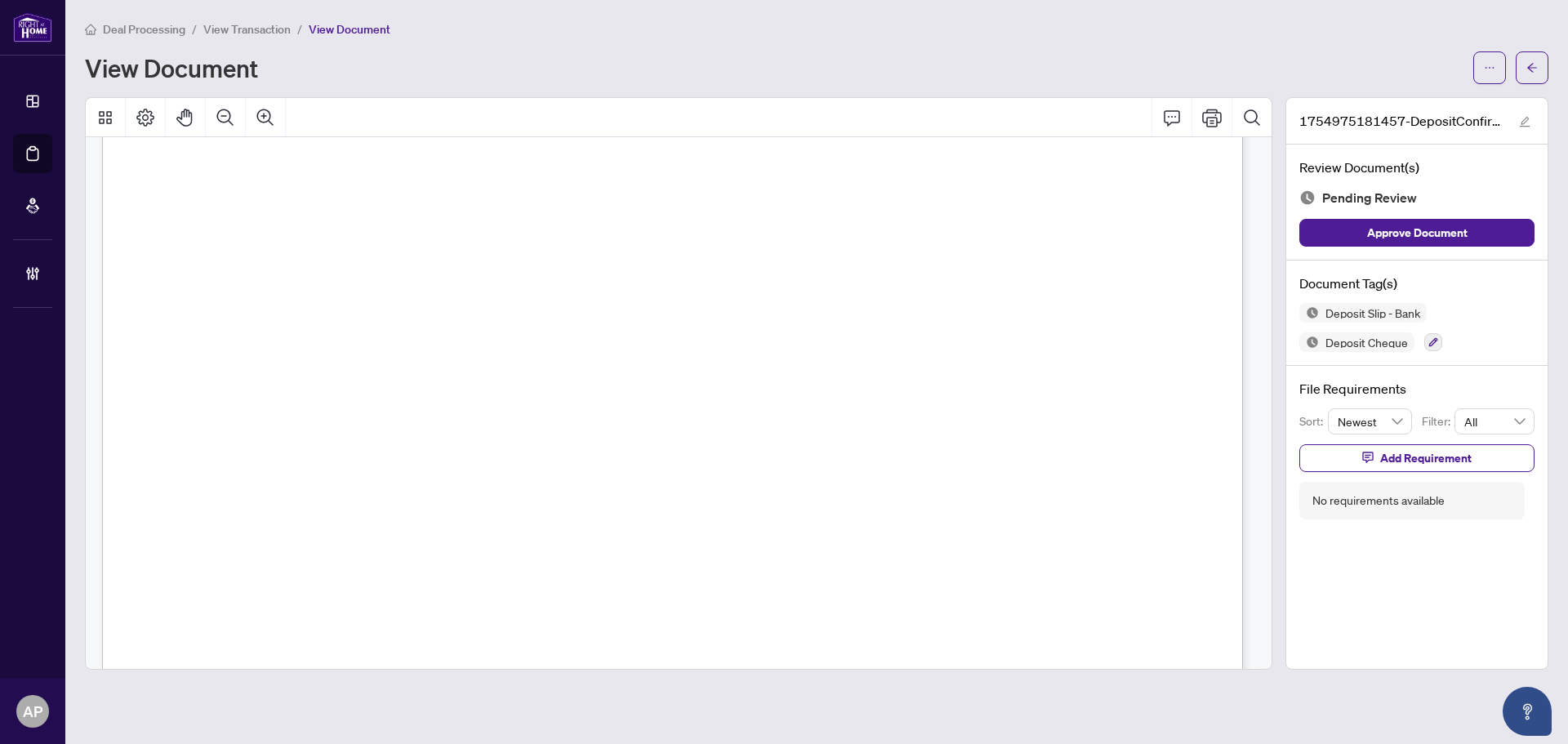
scroll to position [556, 0]
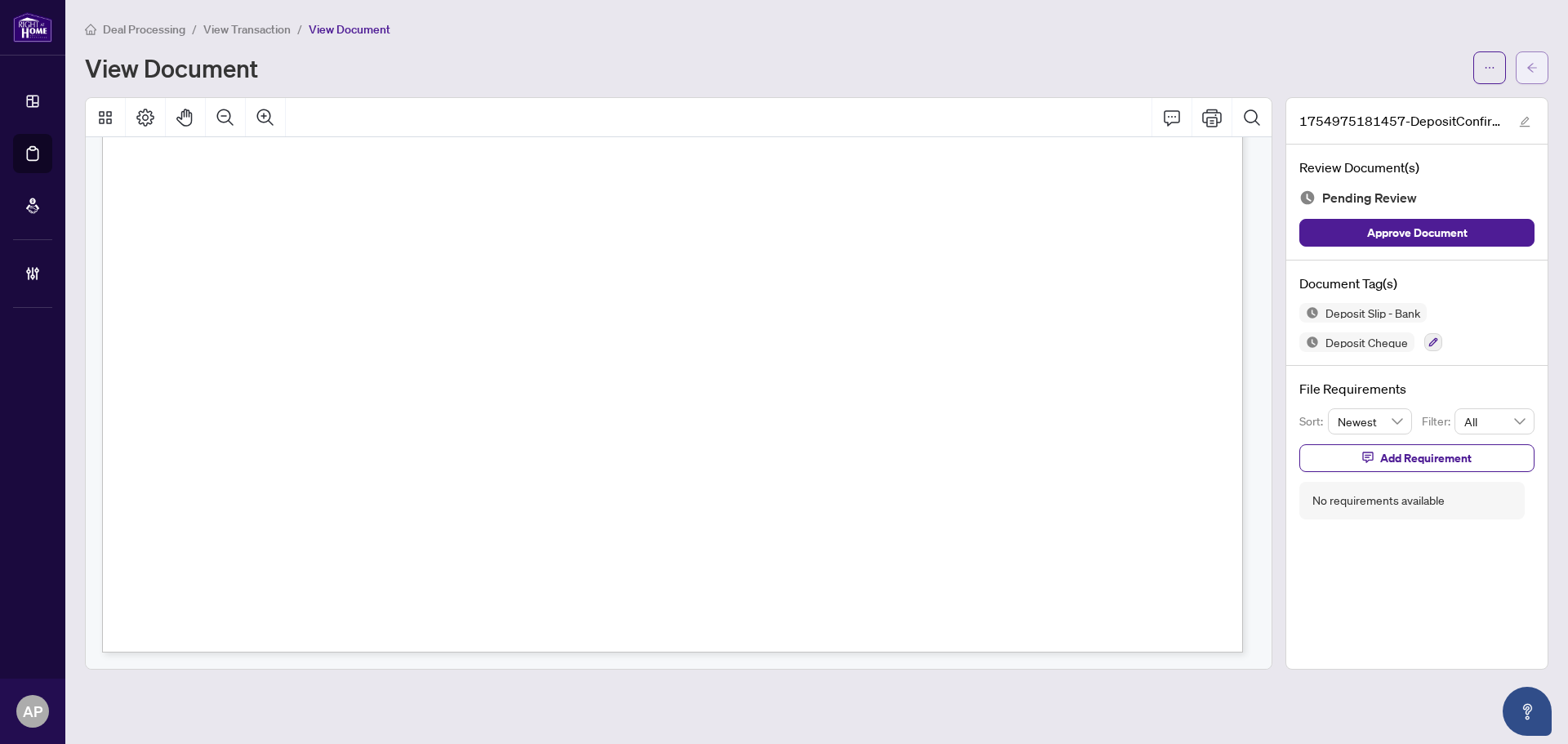
click at [1532, 68] on icon "arrow-left" at bounding box center [1533, 68] width 10 height 9
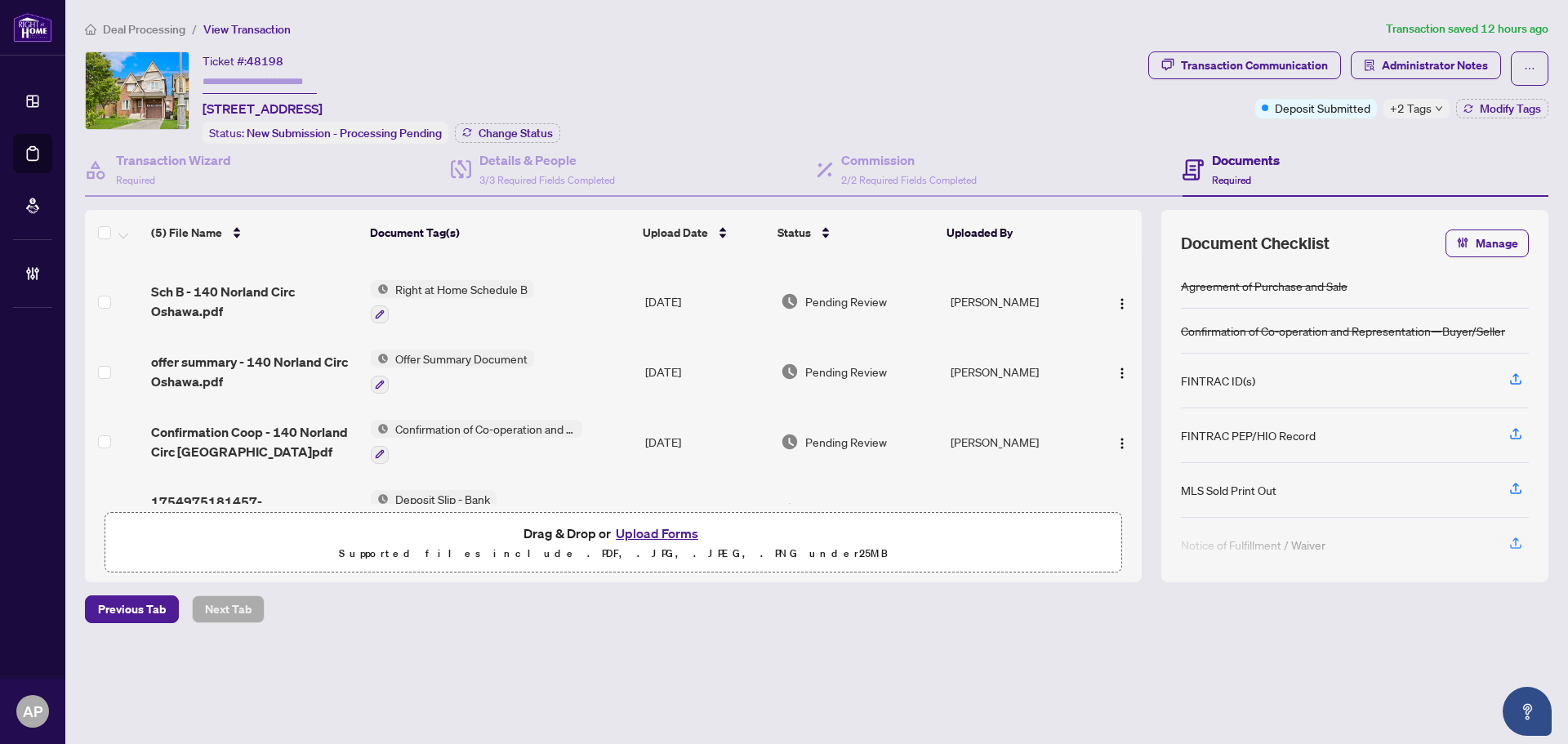
scroll to position [105, 0]
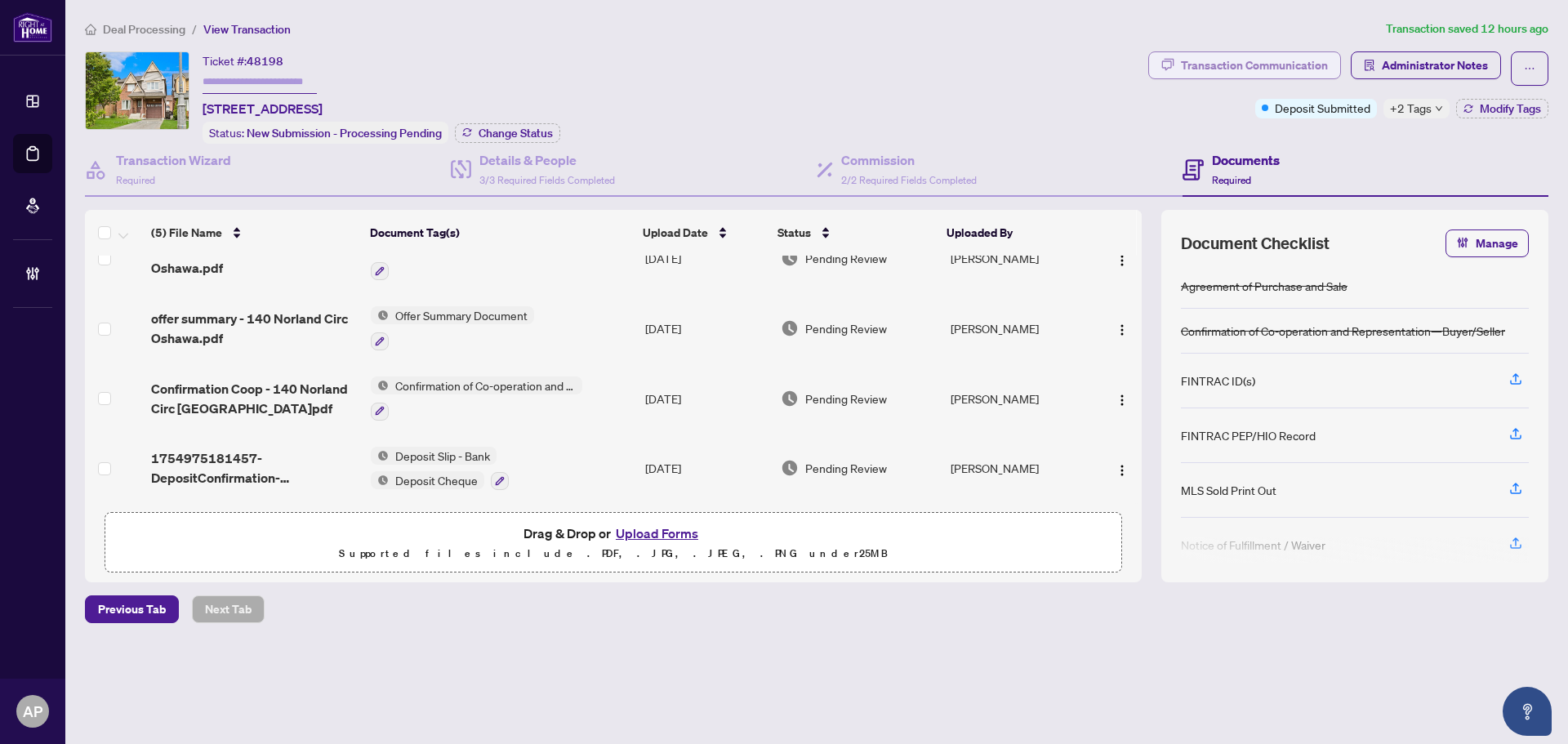
click at [1294, 74] on div "Transaction Communication" at bounding box center [1255, 65] width 147 height 26
type textarea "**********"
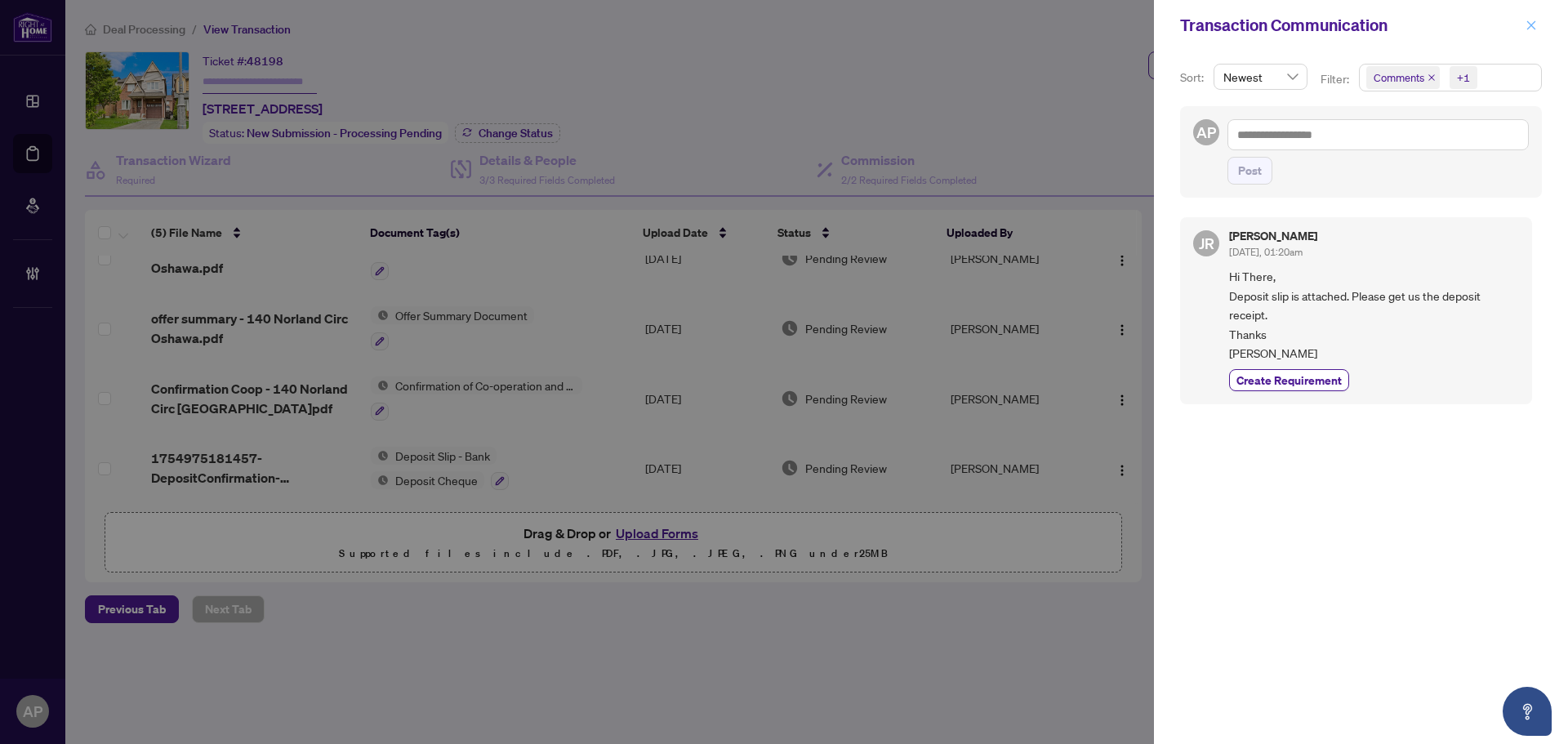
click at [1529, 28] on icon "close" at bounding box center [1533, 25] width 9 height 9
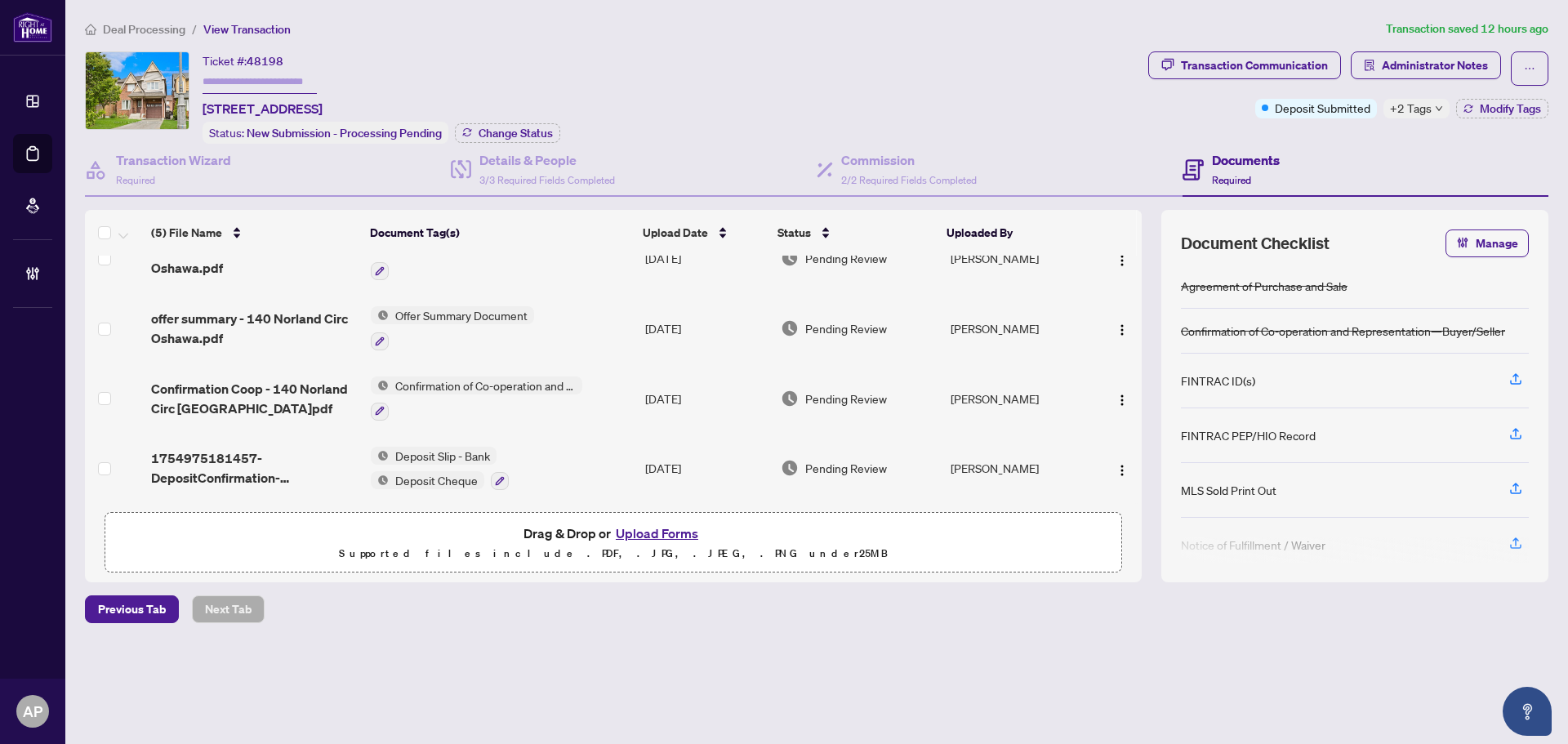
click at [1412, 114] on span "+2 Tags" at bounding box center [1411, 108] width 42 height 19
click at [1060, 116] on div "Ticket #: 48198 140 Norland Circ, Oshawa, Ontario L1L 0A7, Canada Status: New S…" at bounding box center [613, 97] width 1057 height 92
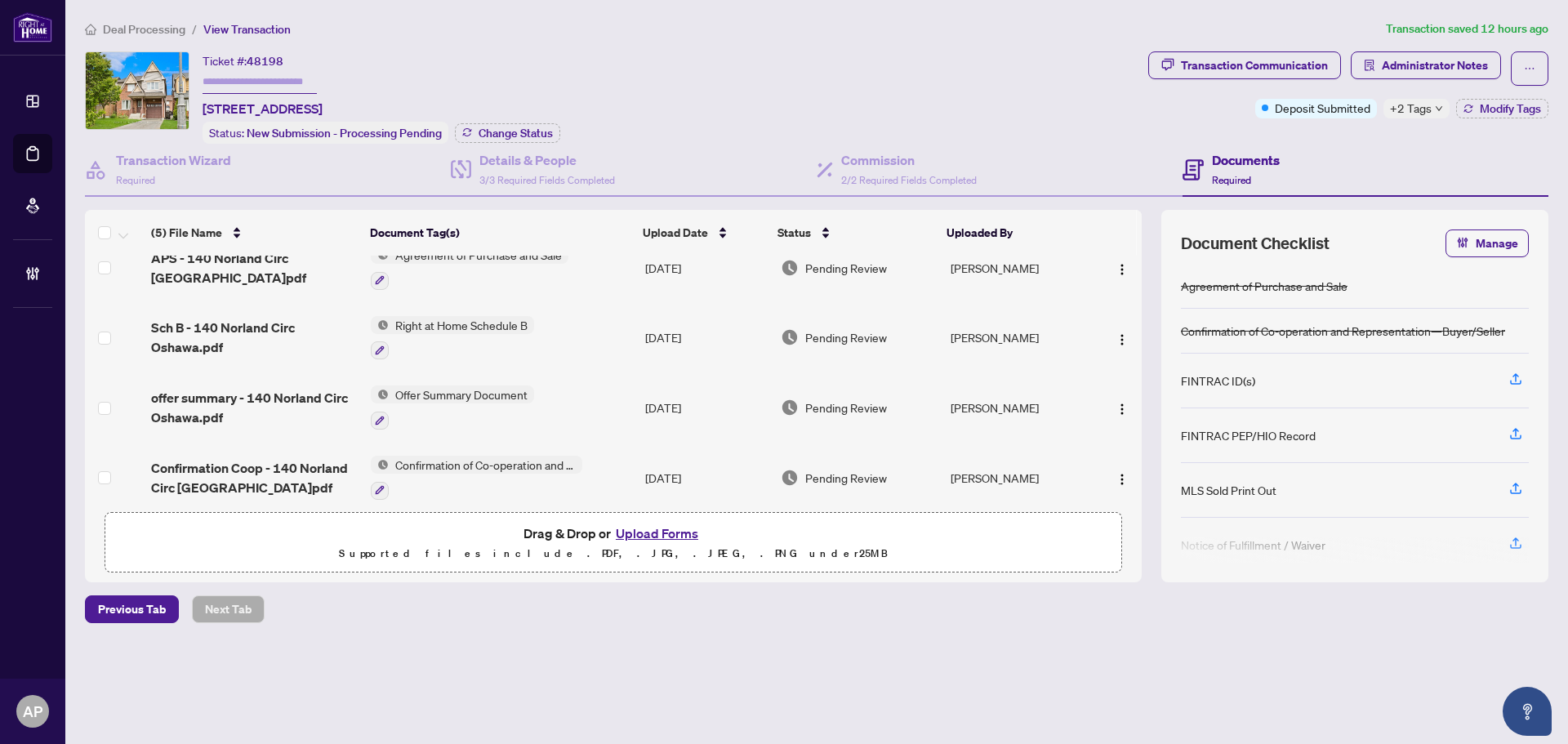
scroll to position [0, 0]
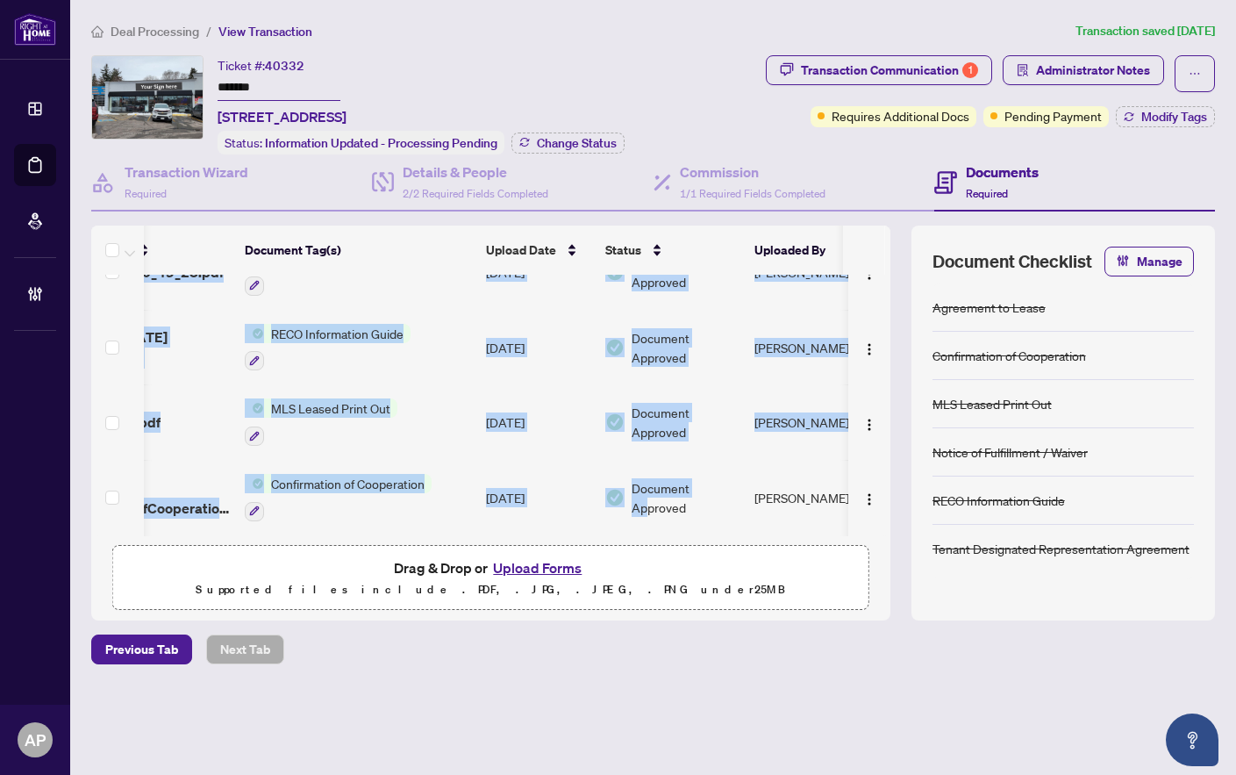
scroll to position [0, 135]
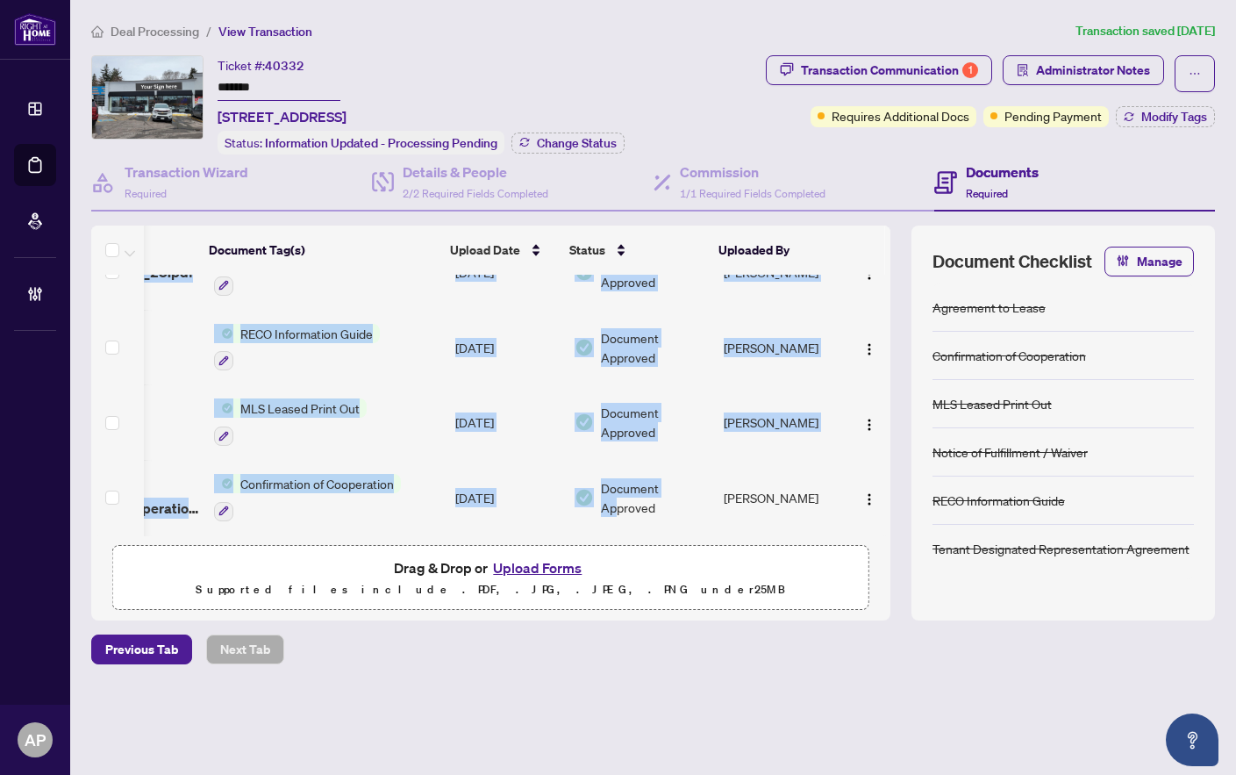
drag, startPoint x: 749, startPoint y: 527, endPoint x: 609, endPoint y: 528, distance: 140.4
click at [609, 528] on div "1100 simcoe trade 1.pdf Trade Sheet Jul/29/2025 Document Approved Lijo Perumpal…" at bounding box center [490, 405] width 799 height 261
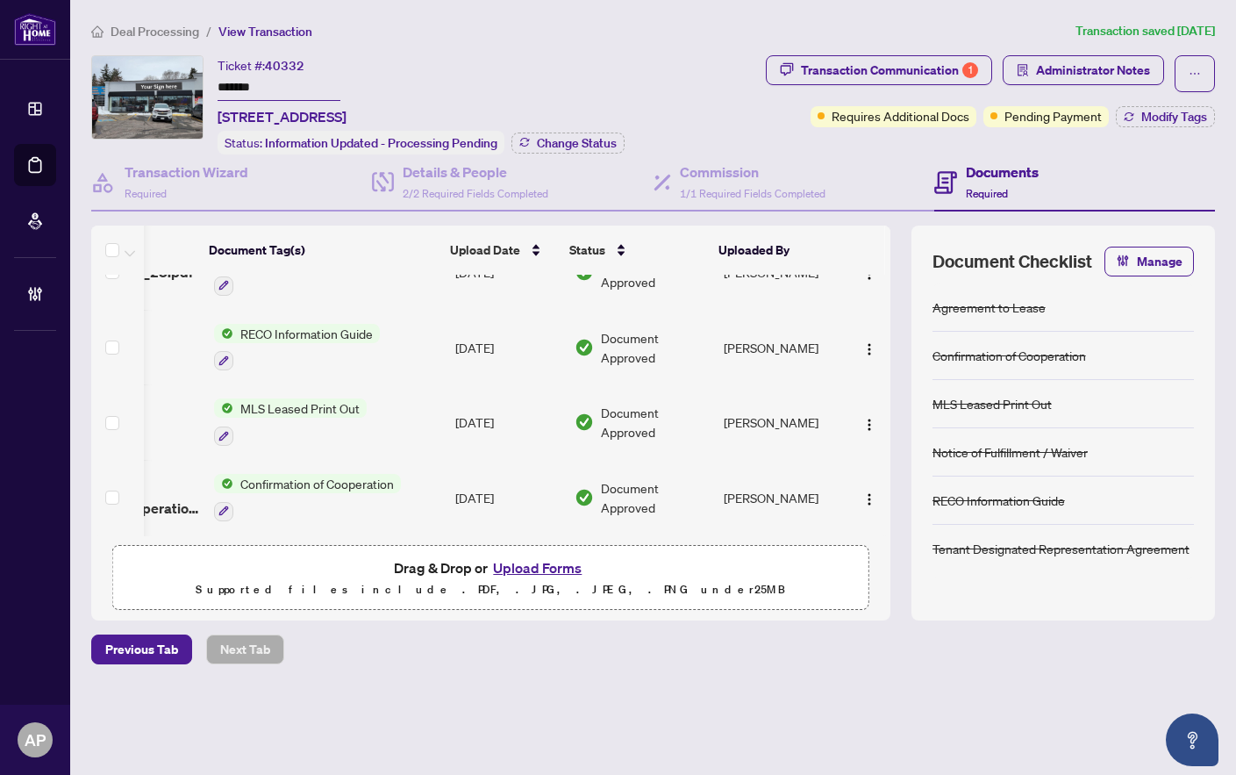
click at [740, 678] on div "Deal Processing / View Transaction Transaction saved 11 days ago Ticket #: 4033…" at bounding box center [653, 373] width 1138 height 704
click at [932, 76] on div "Transaction Communication 1" at bounding box center [889, 70] width 177 height 28
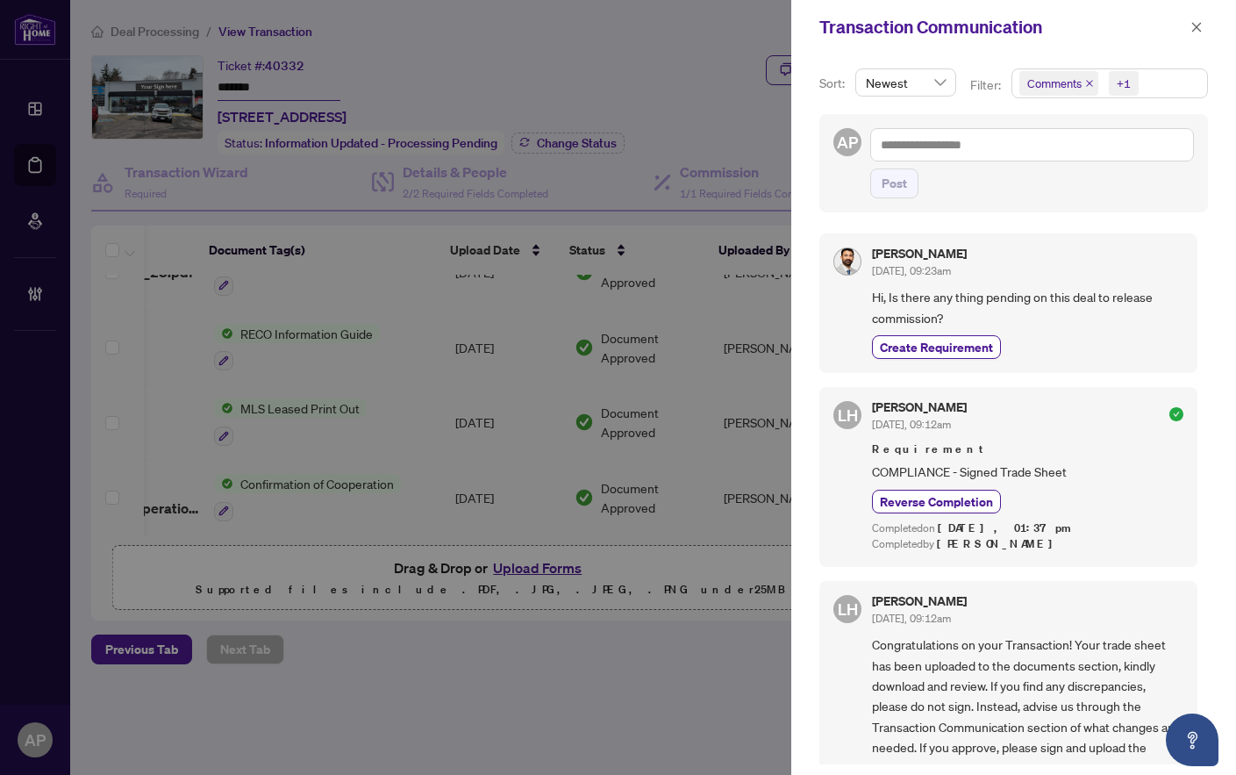
click at [1085, 84] on icon "close" at bounding box center [1089, 83] width 9 height 9
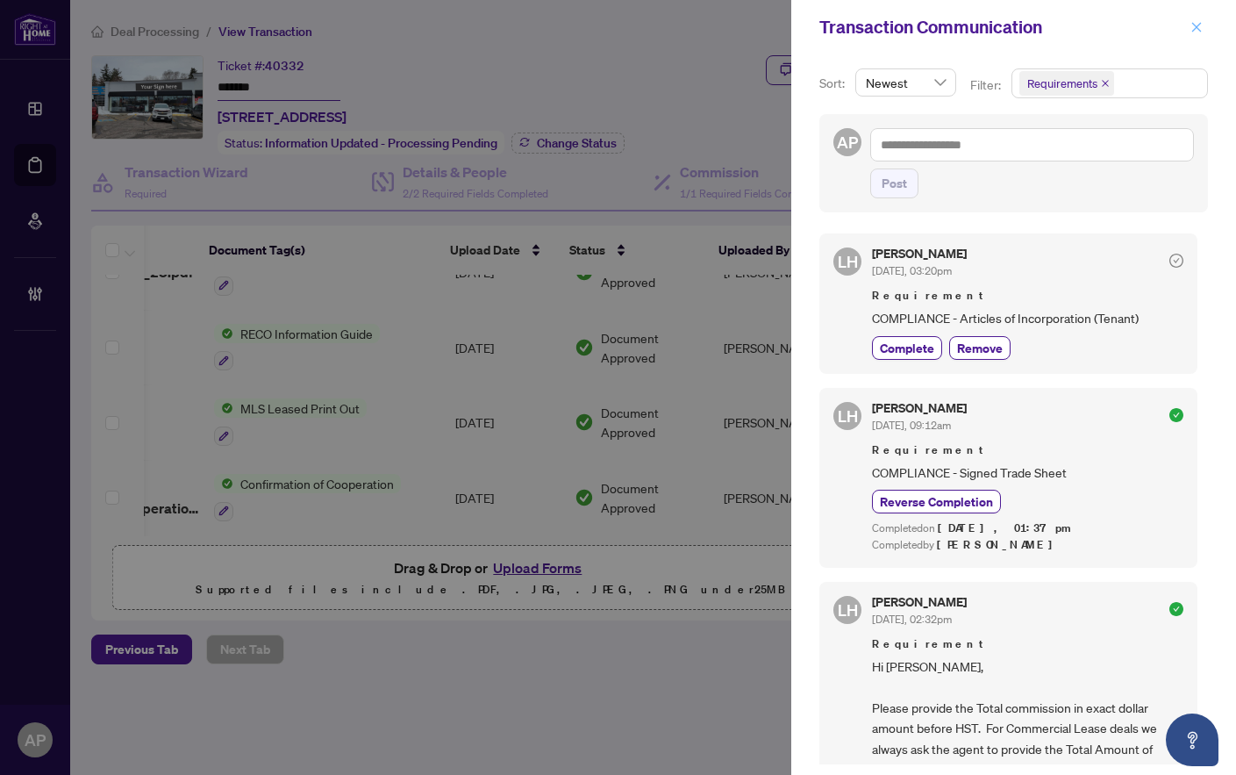
click at [1200, 32] on icon "close" at bounding box center [1197, 27] width 10 height 10
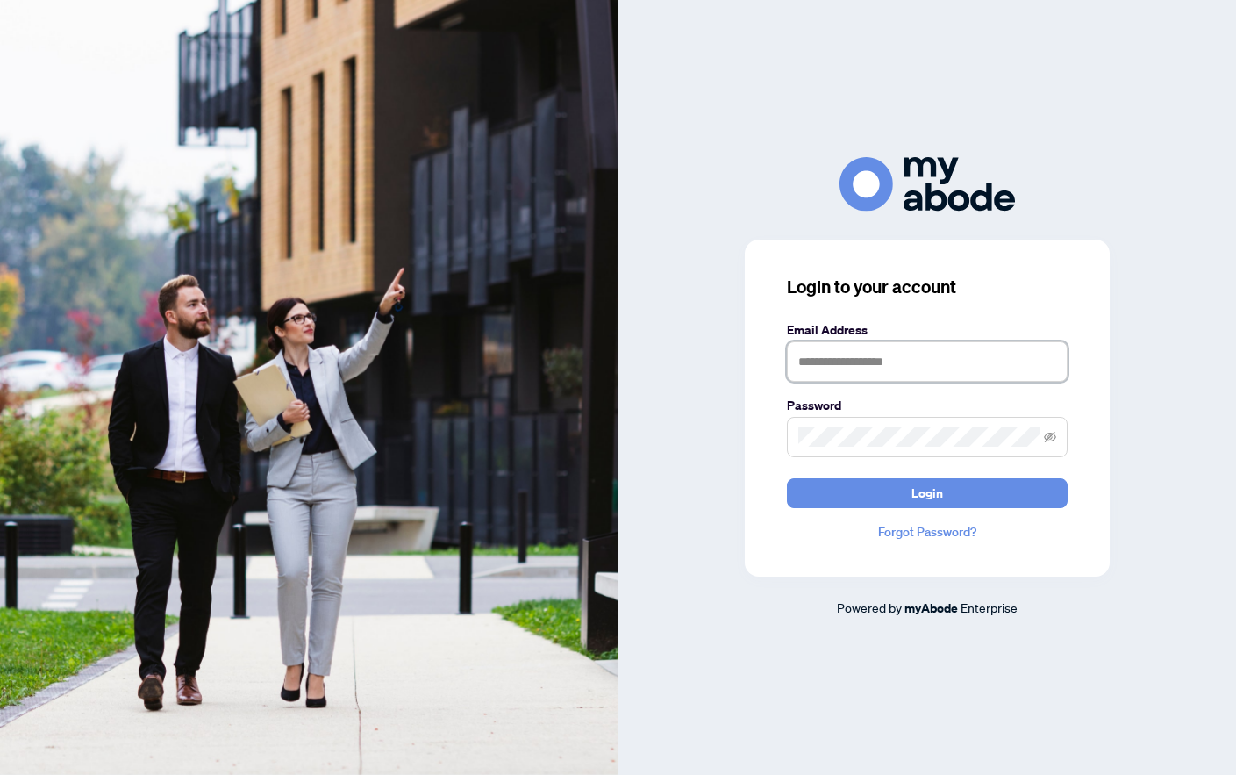
type input "**********"
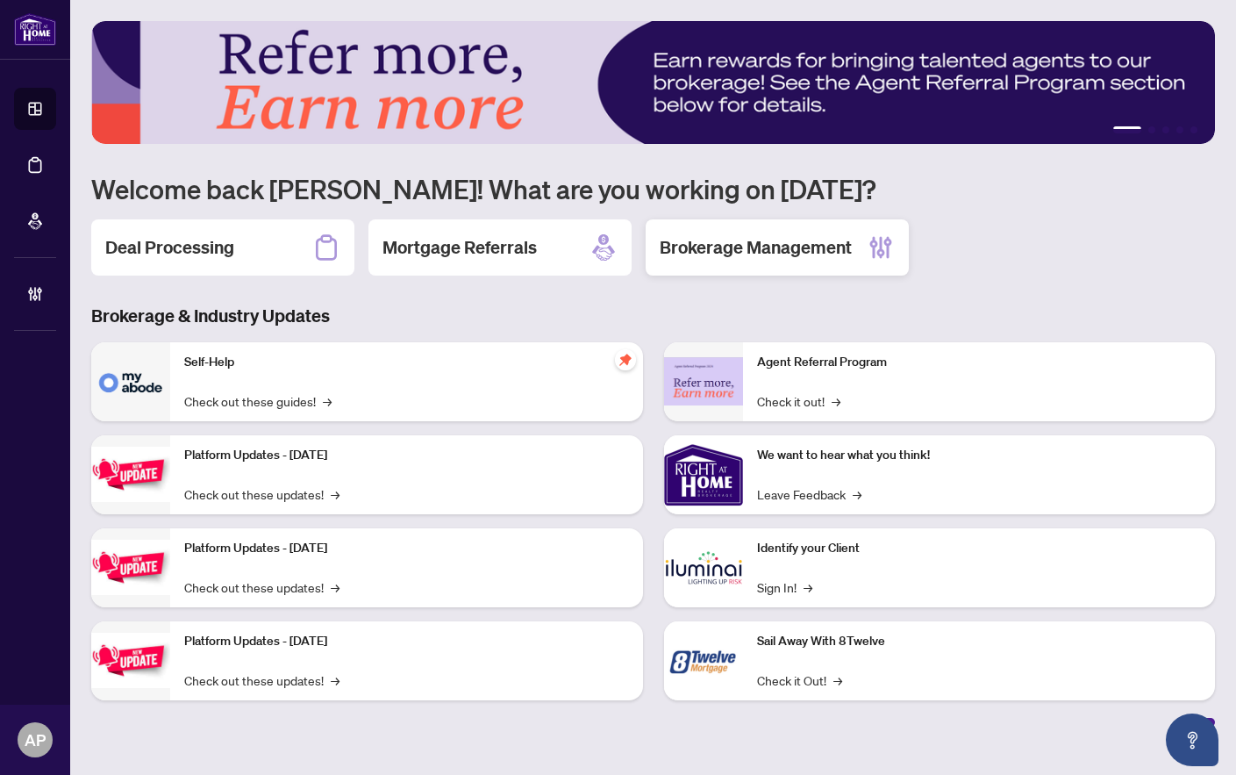
click at [726, 257] on h2 "Brokerage Management" at bounding box center [756, 247] width 192 height 25
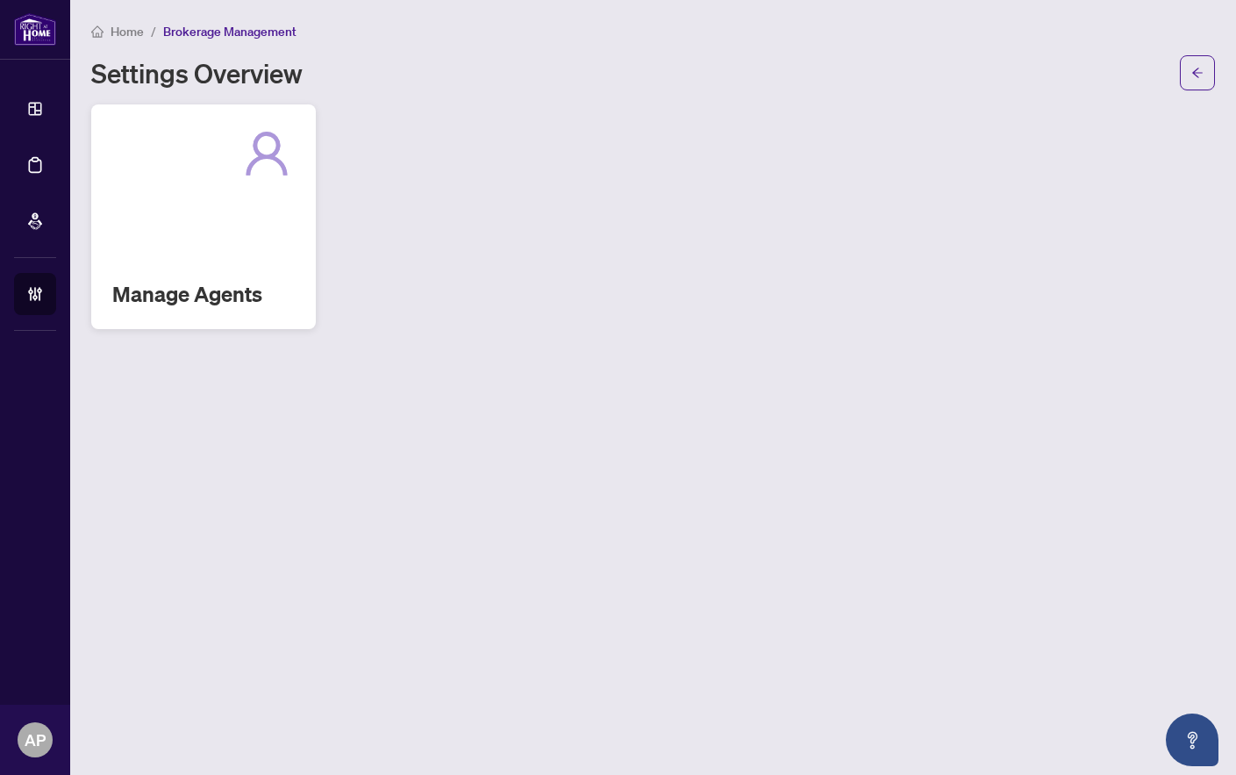
click at [125, 235] on div "Manage Agents" at bounding box center [203, 216] width 225 height 225
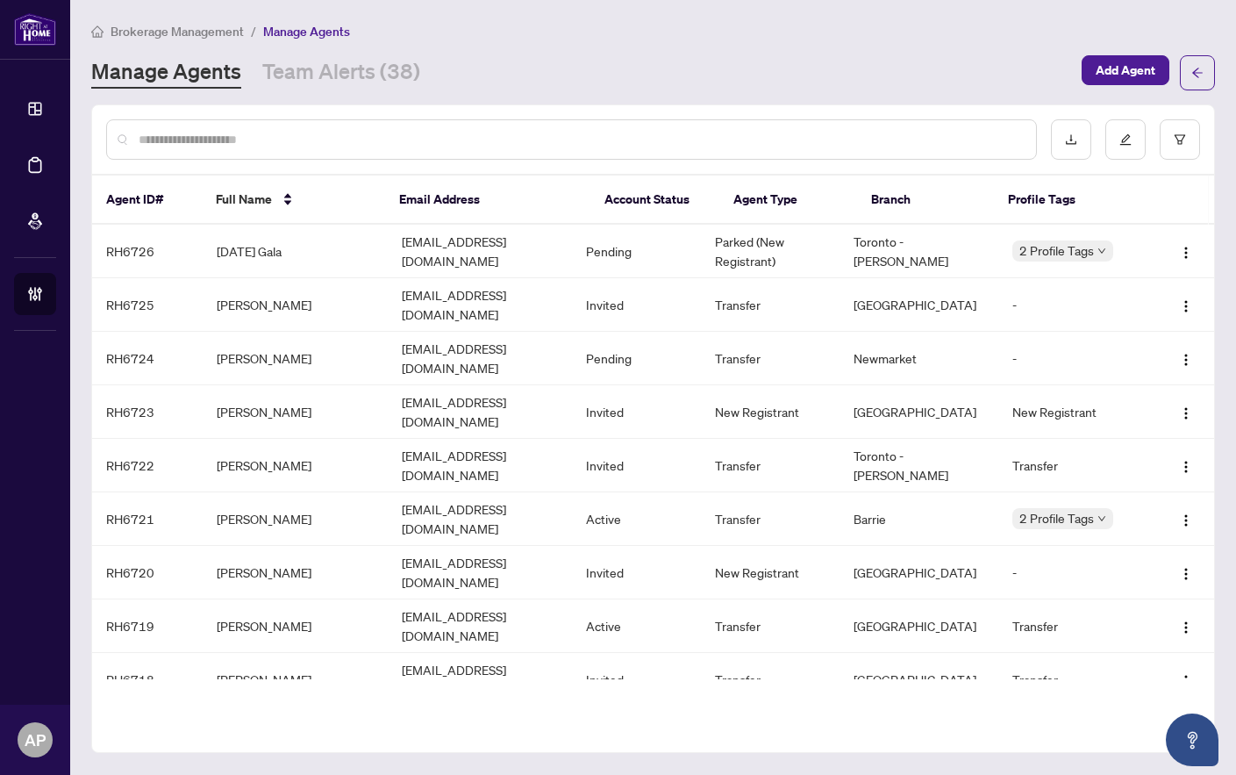
click at [333, 140] on input "text" at bounding box center [580, 139] width 883 height 19
click at [334, 132] on input "text" at bounding box center [580, 139] width 883 height 19
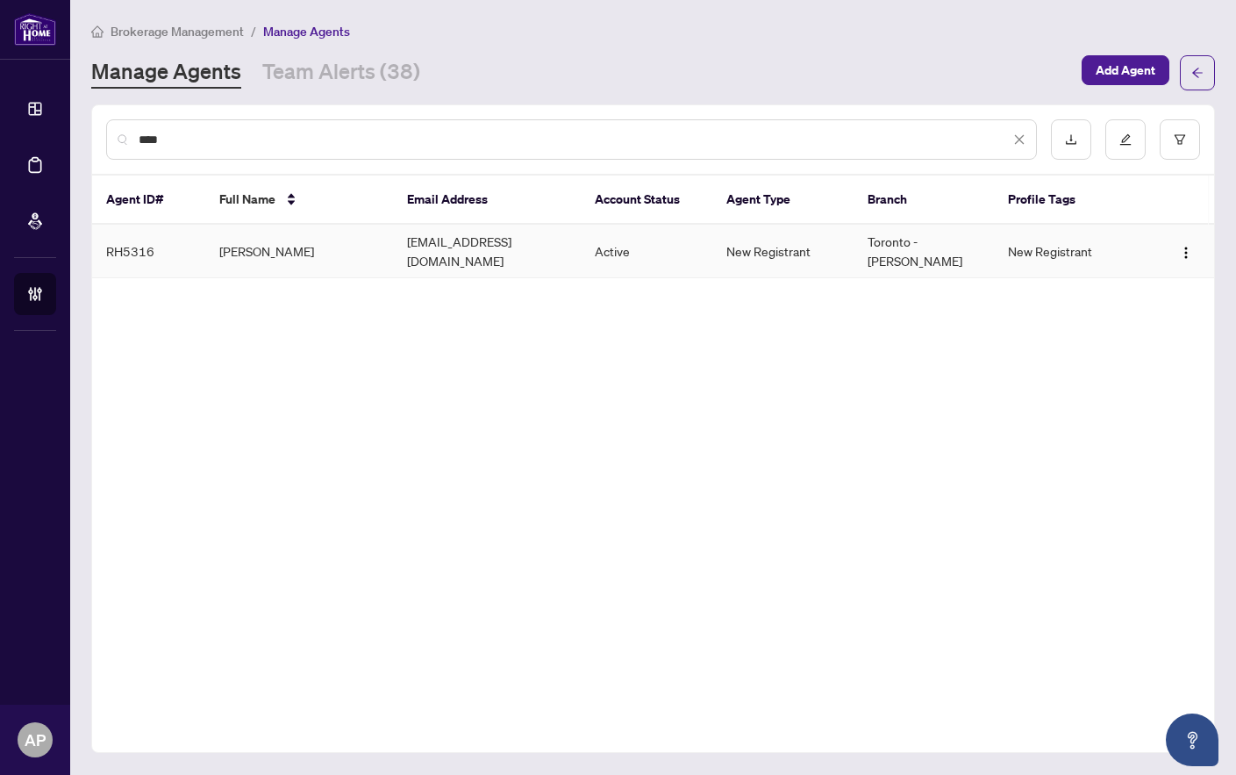
type input "****"
click at [332, 242] on td "Lijo Perumpallil" at bounding box center [299, 252] width 188 height 54
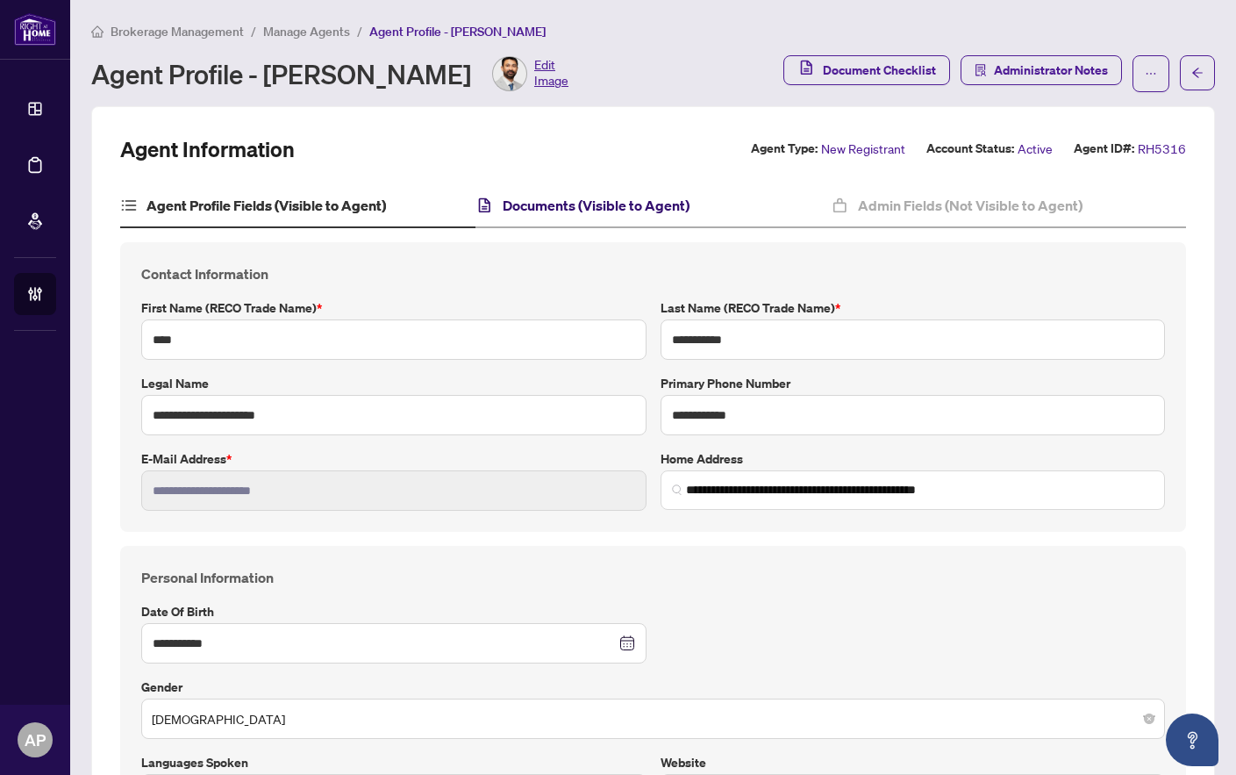
click at [583, 212] on h4 "Documents (Visible to Agent)" at bounding box center [596, 205] width 187 height 21
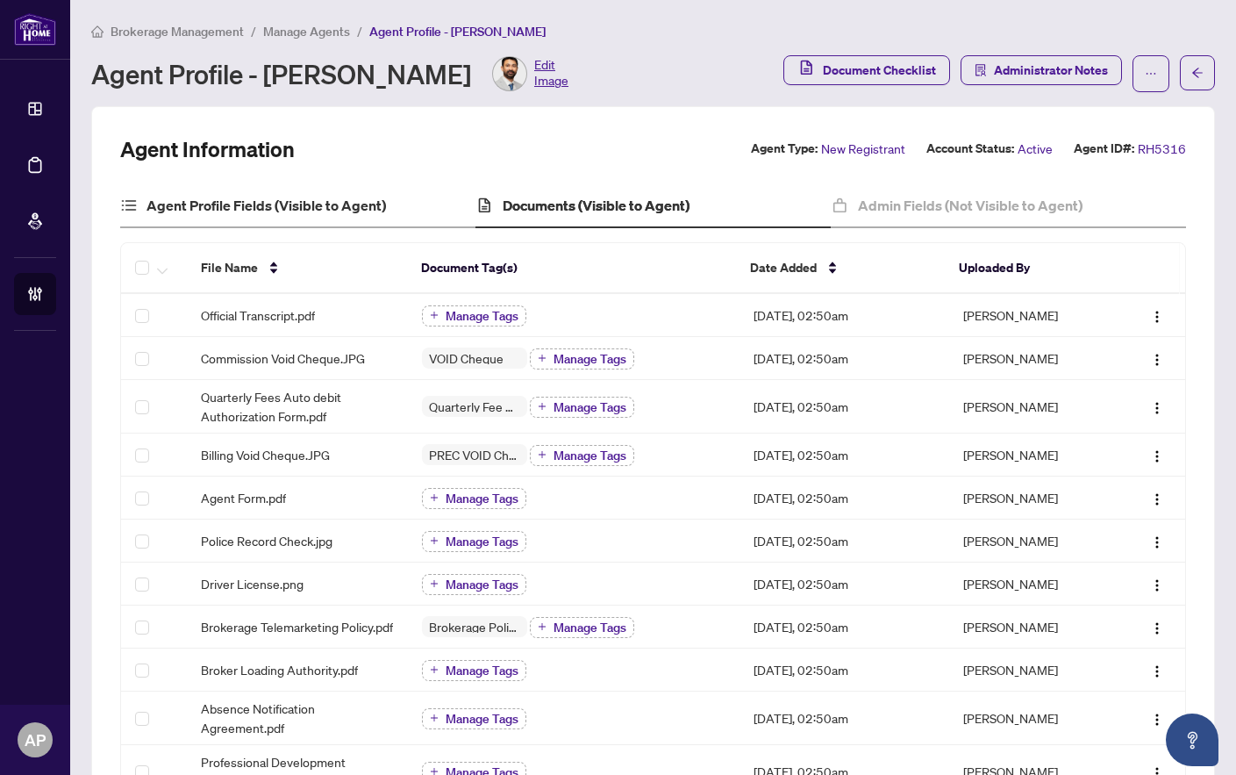
click at [339, 218] on div "Agent Profile Fields (Visible to Agent)" at bounding box center [297, 206] width 355 height 44
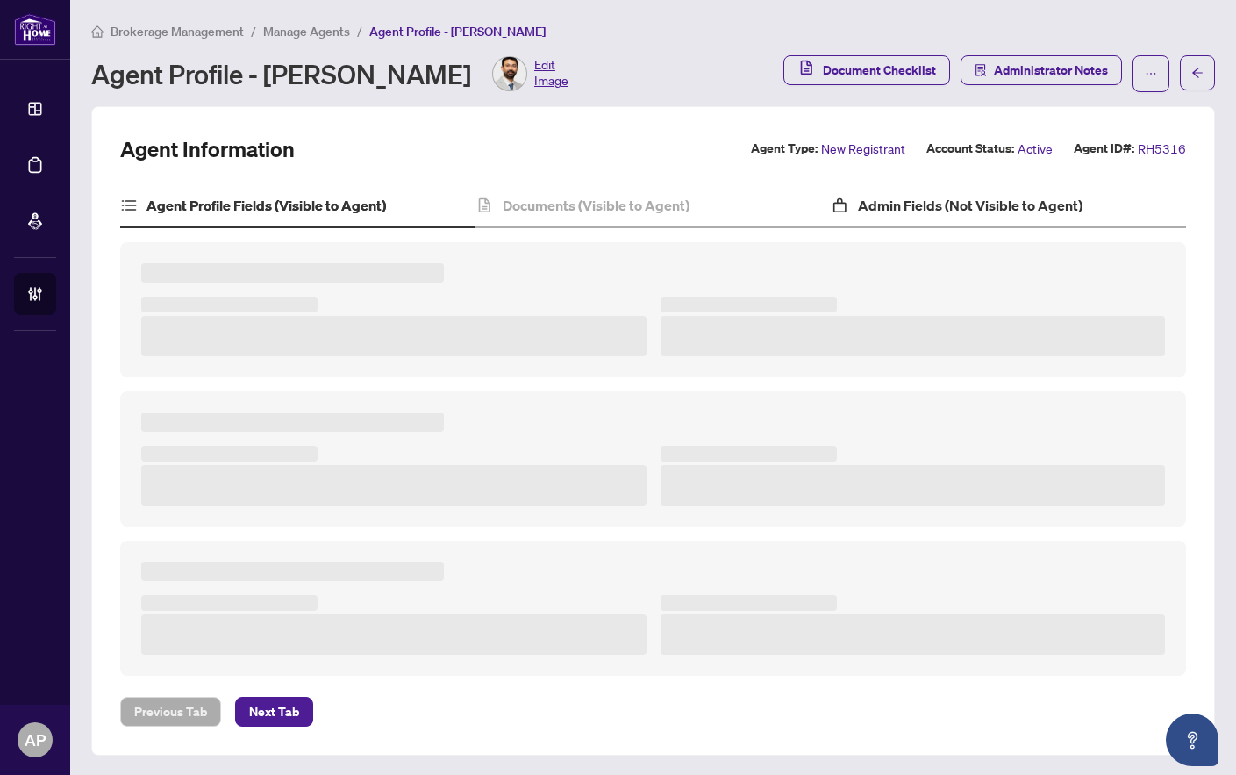
click at [902, 219] on div "Admin Fields (Not Visible to Agent)" at bounding box center [1008, 206] width 355 height 44
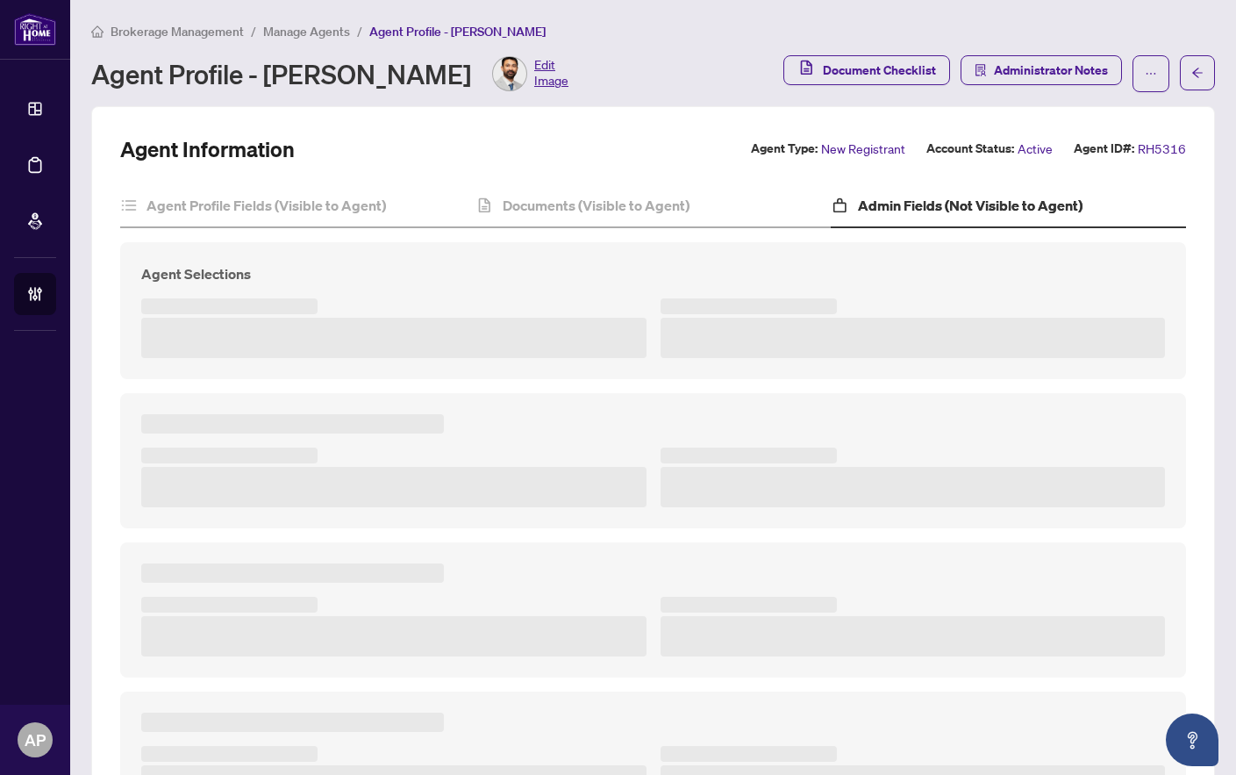
type textarea "**********"
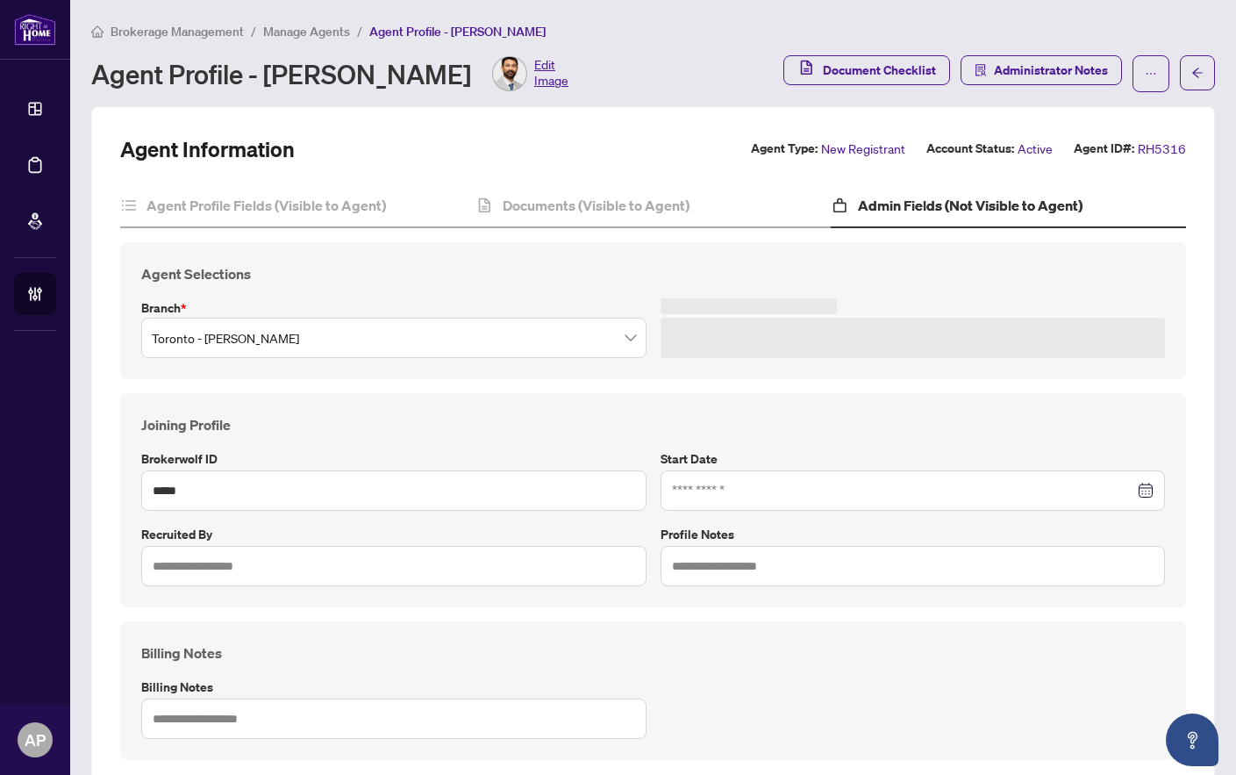
type input "**********"
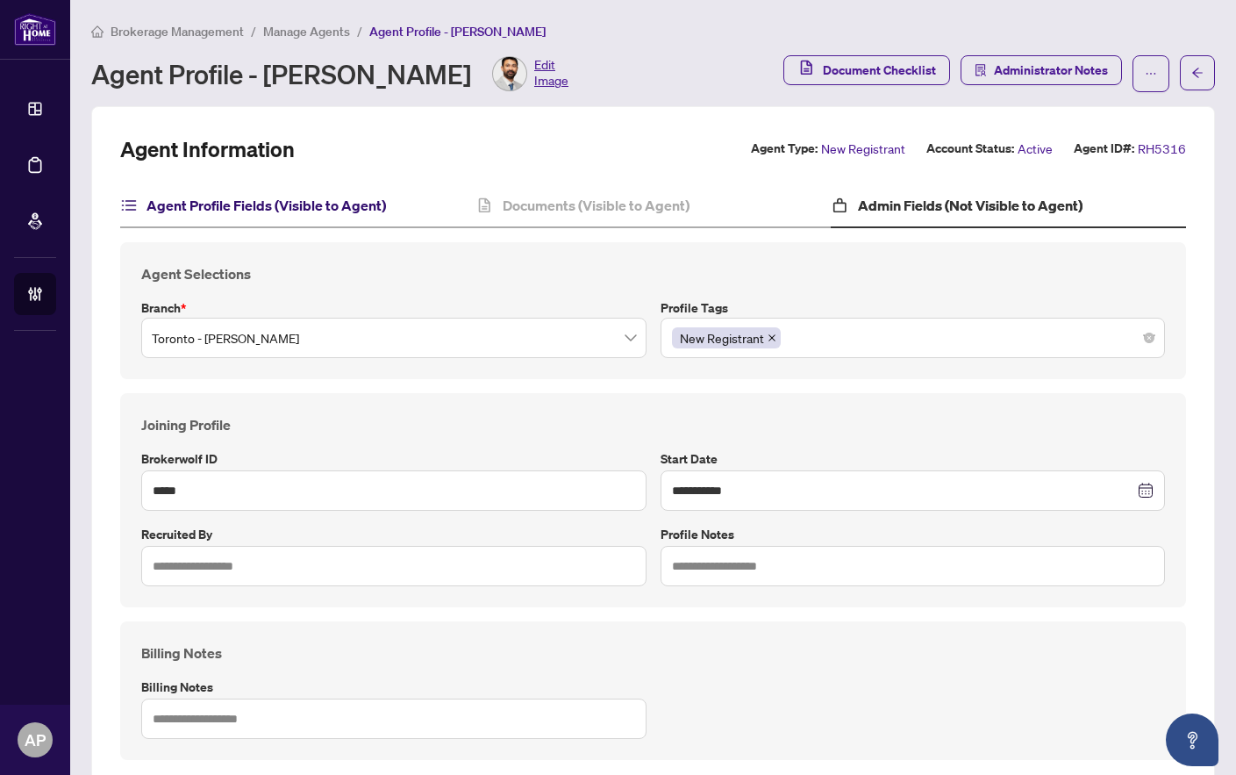
click at [335, 213] on h4 "Agent Profile Fields (Visible to Agent)" at bounding box center [266, 205] width 239 height 21
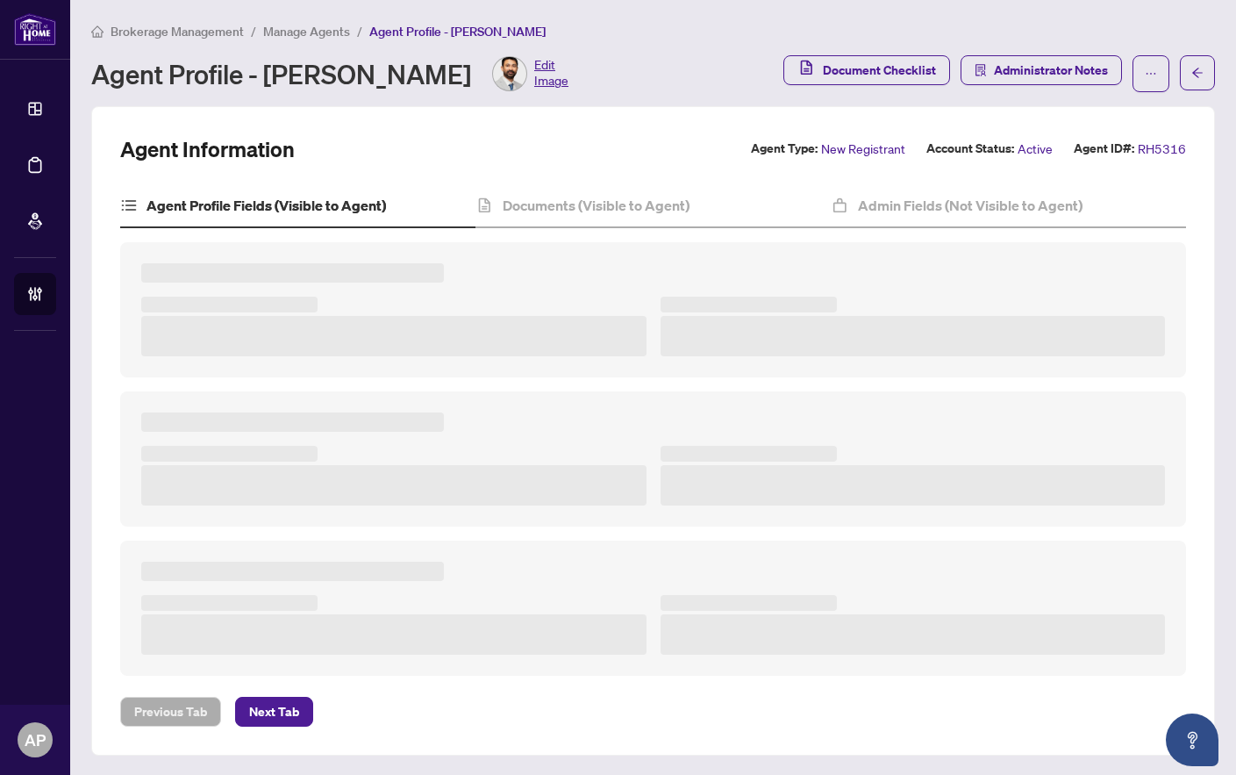
type textarea "**********"
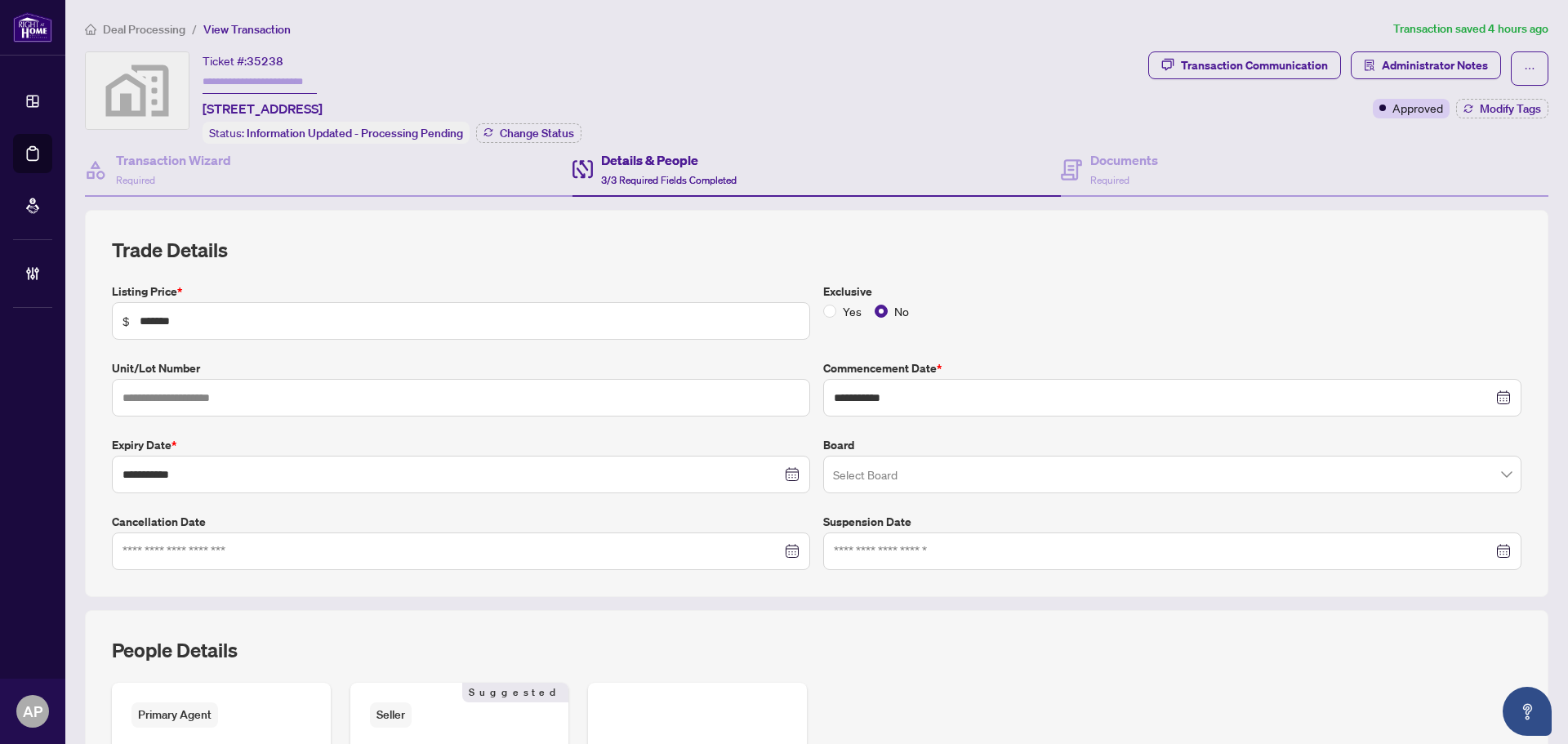
scroll to position [346, 0]
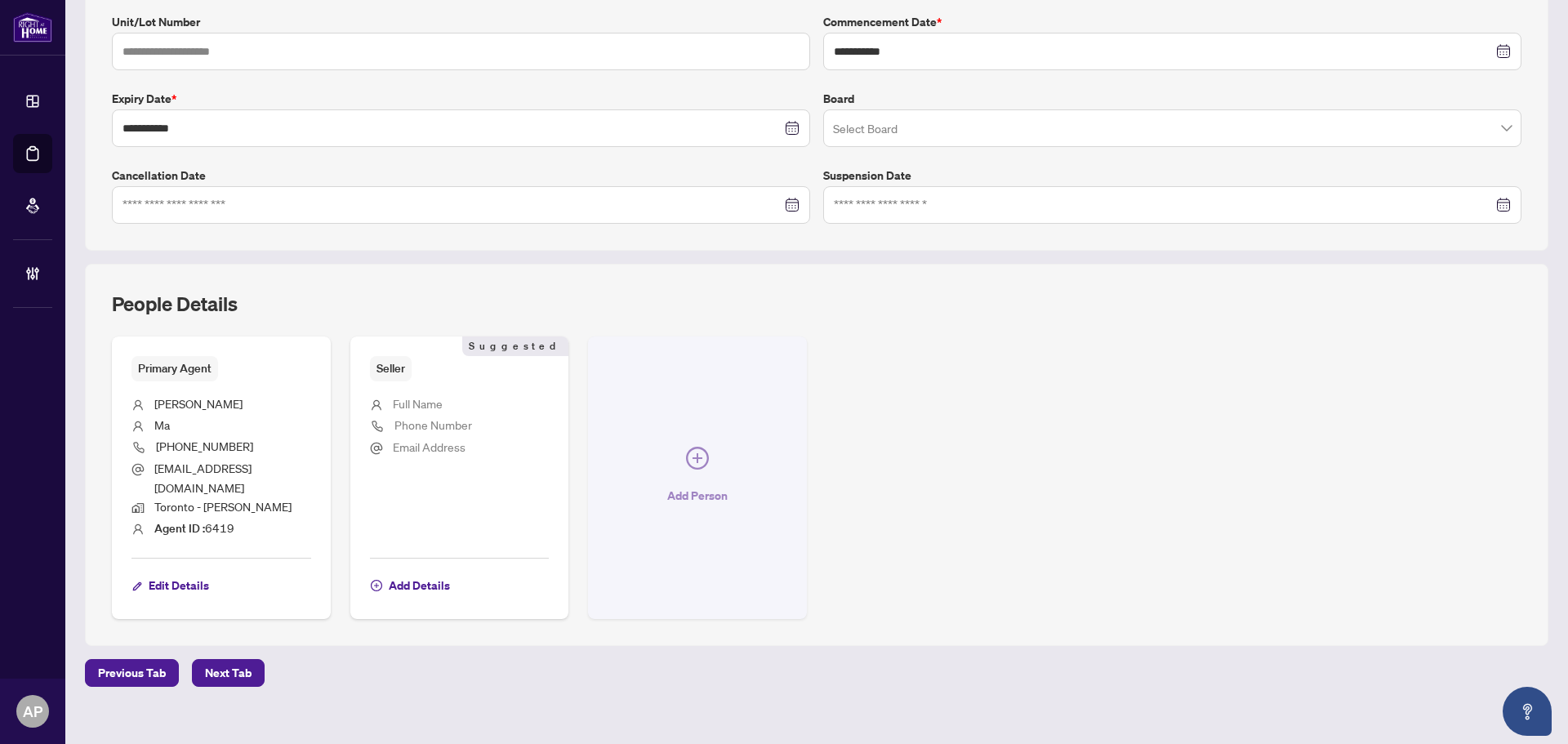
click at [702, 449] on icon "plus-circle" at bounding box center [697, 458] width 23 height 23
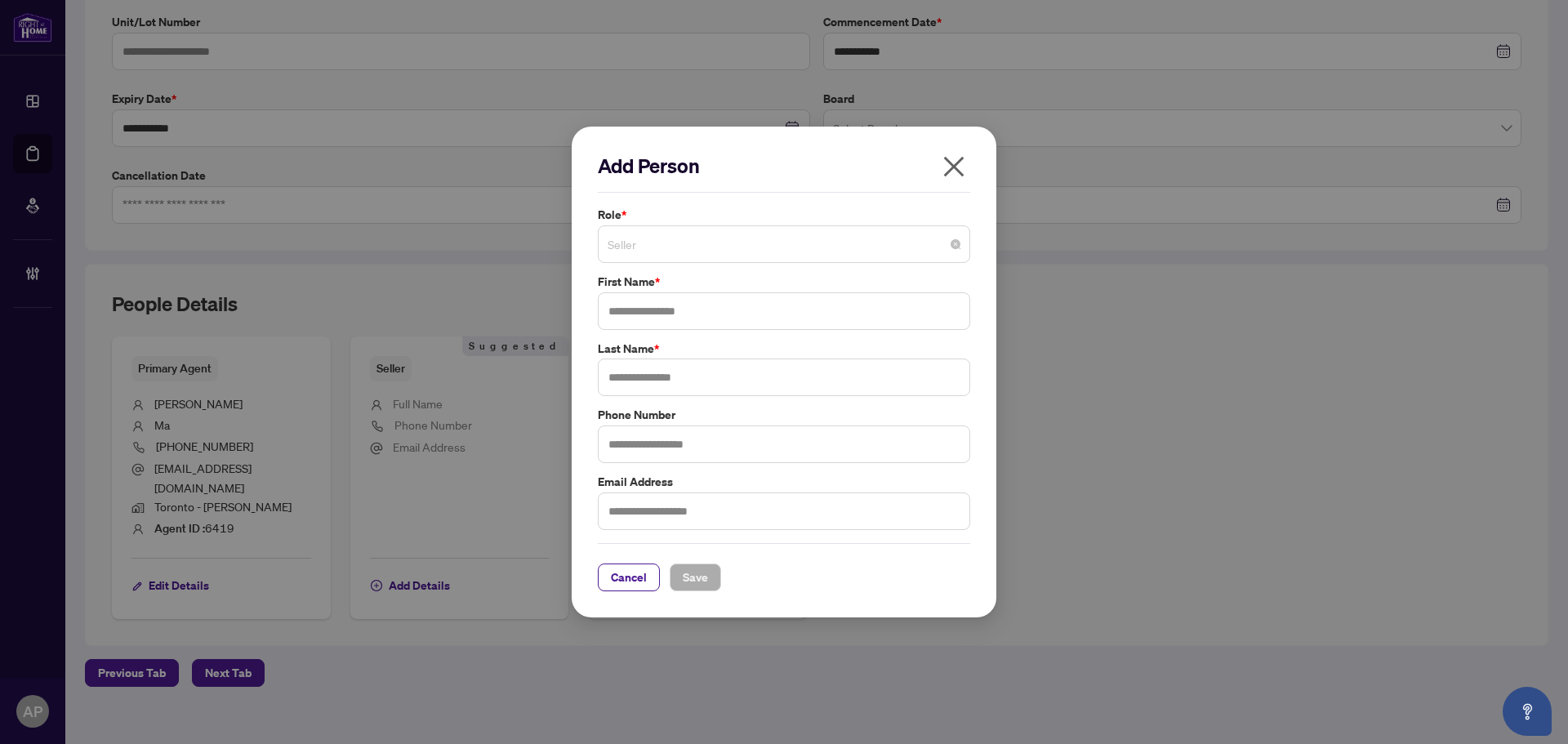
click at [918, 237] on span "Seller" at bounding box center [784, 244] width 353 height 31
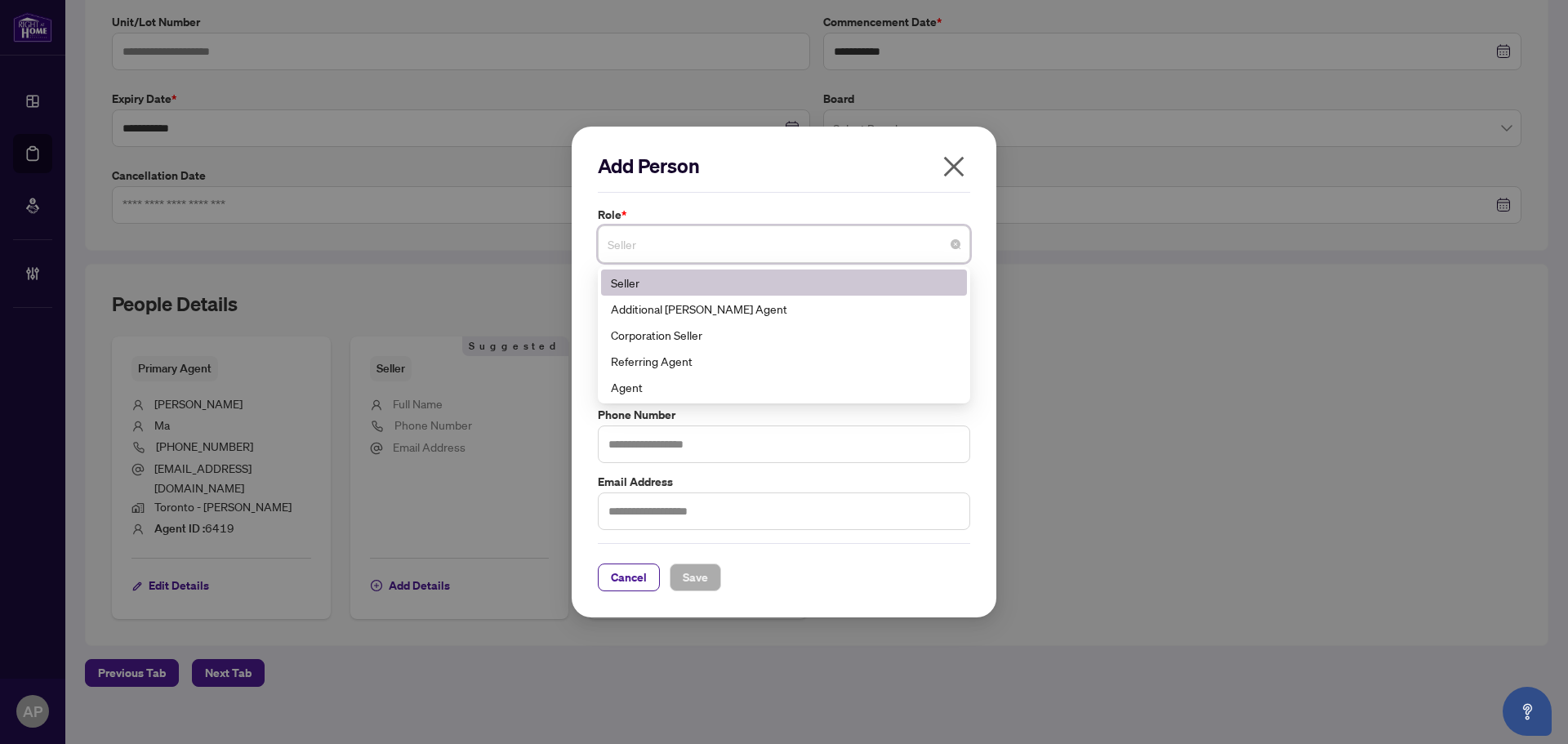
click at [958, 160] on icon "close" at bounding box center [954, 167] width 26 height 26
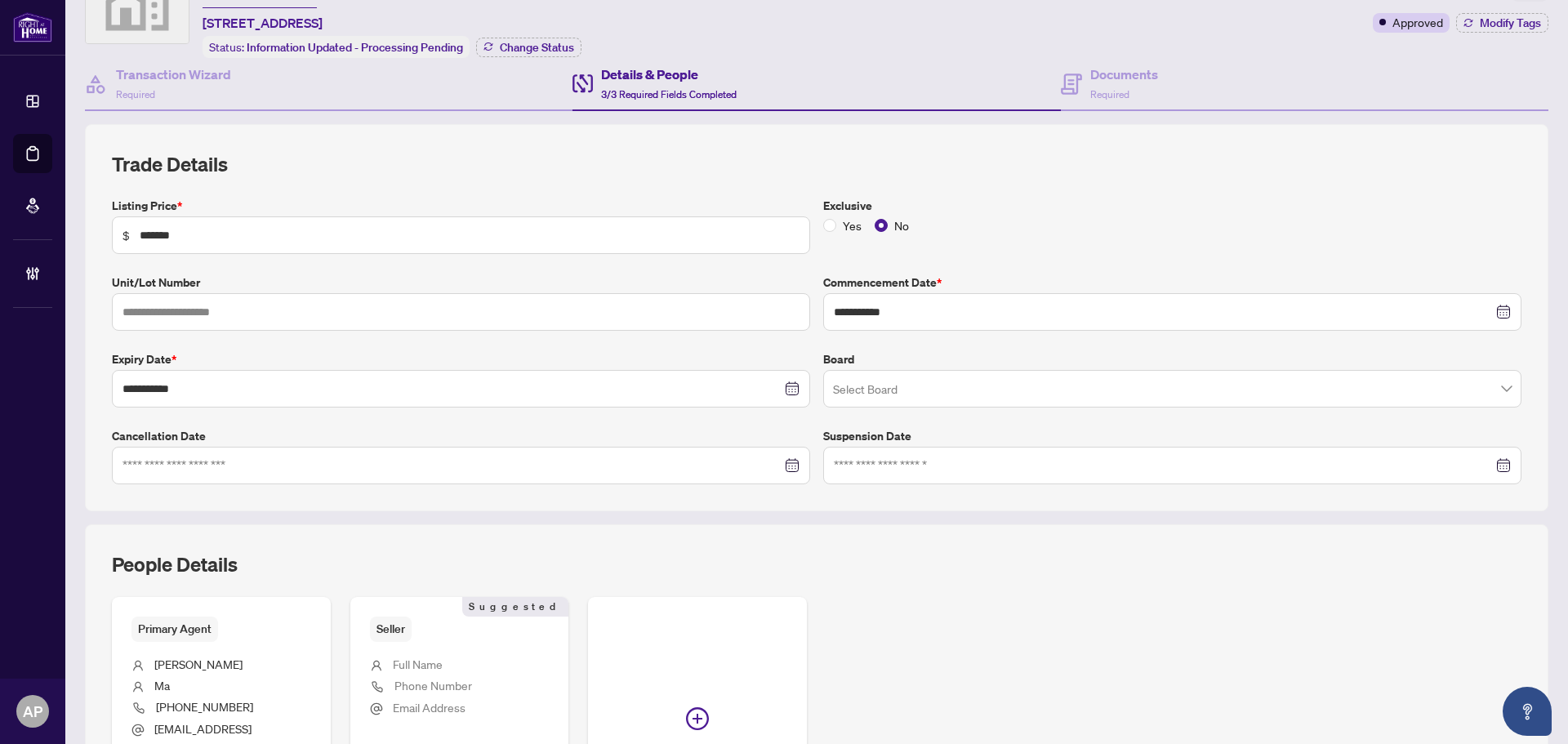
scroll to position [0, 0]
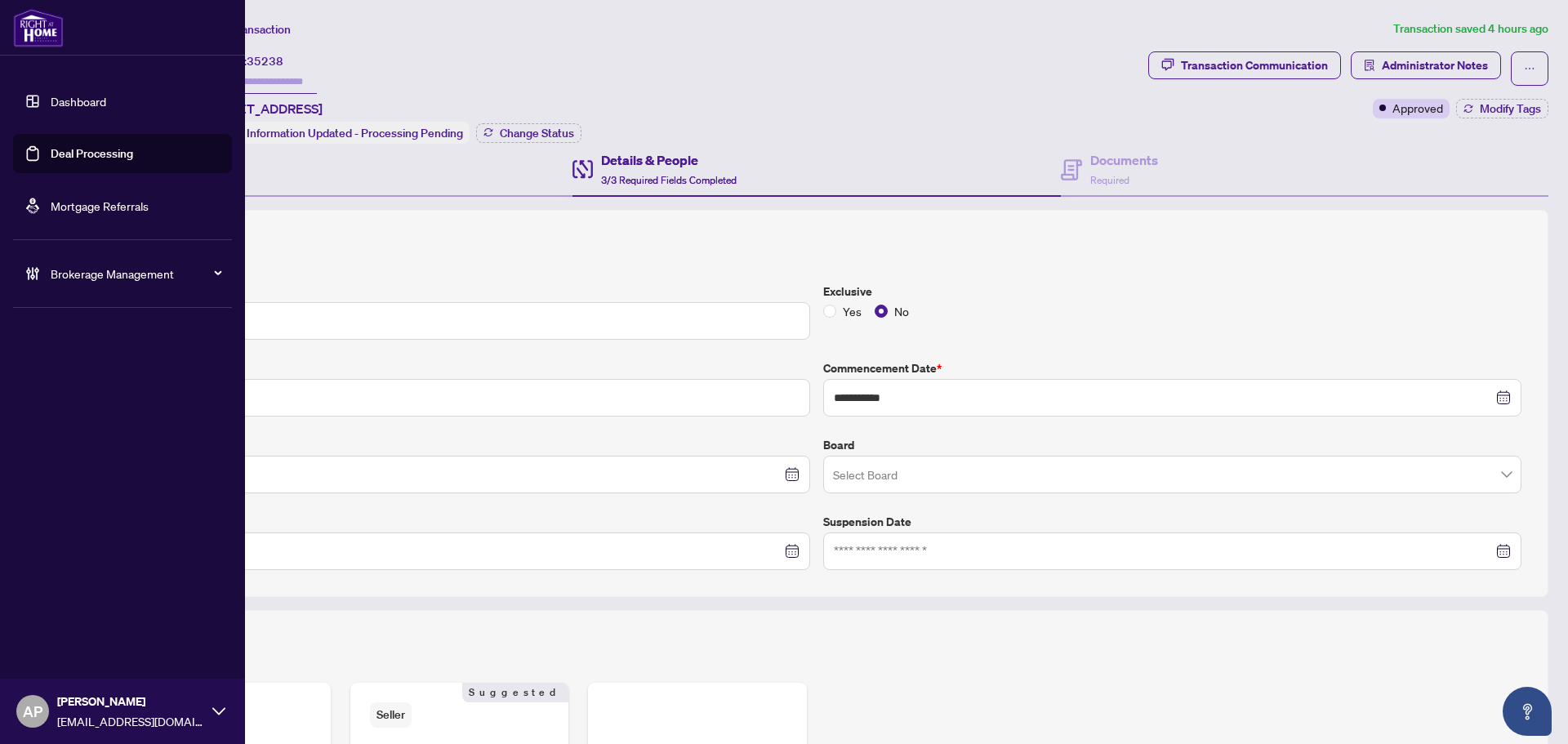
click at [88, 153] on link "Deal Processing" at bounding box center [91, 154] width 83 height 15
